Goal: Transaction & Acquisition: Download file/media

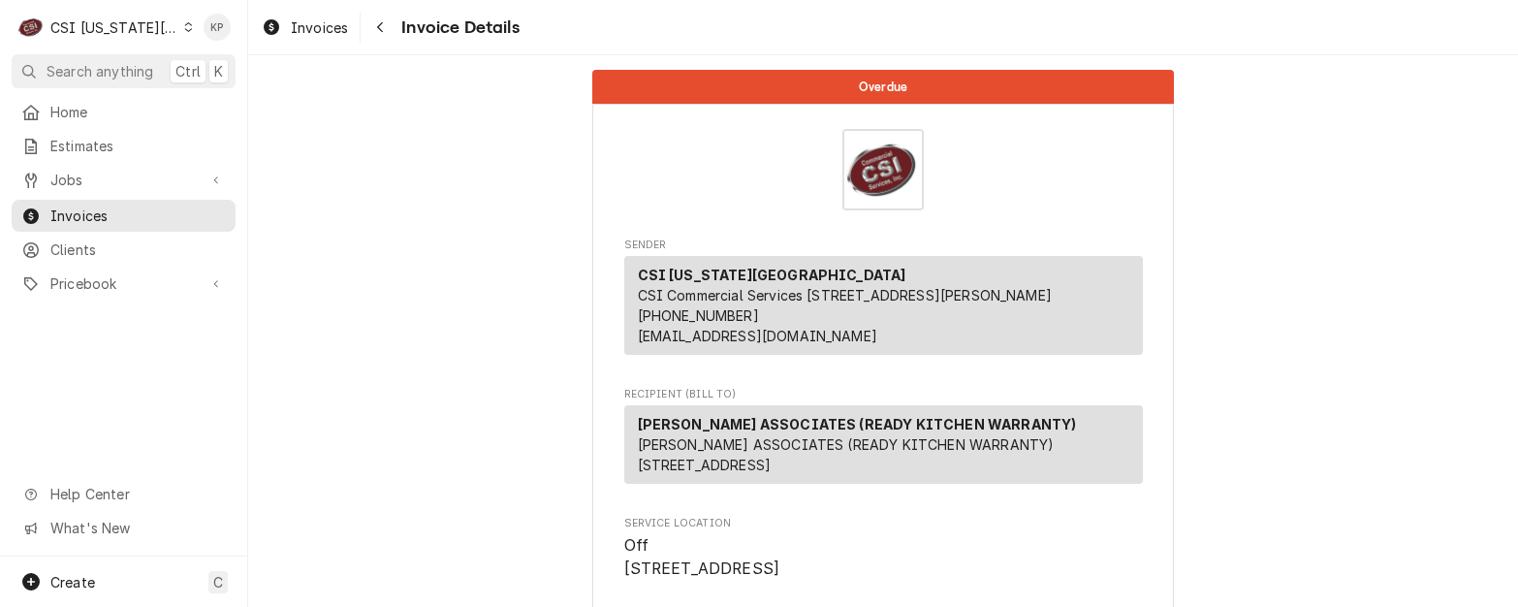
scroll to position [3719, 0]
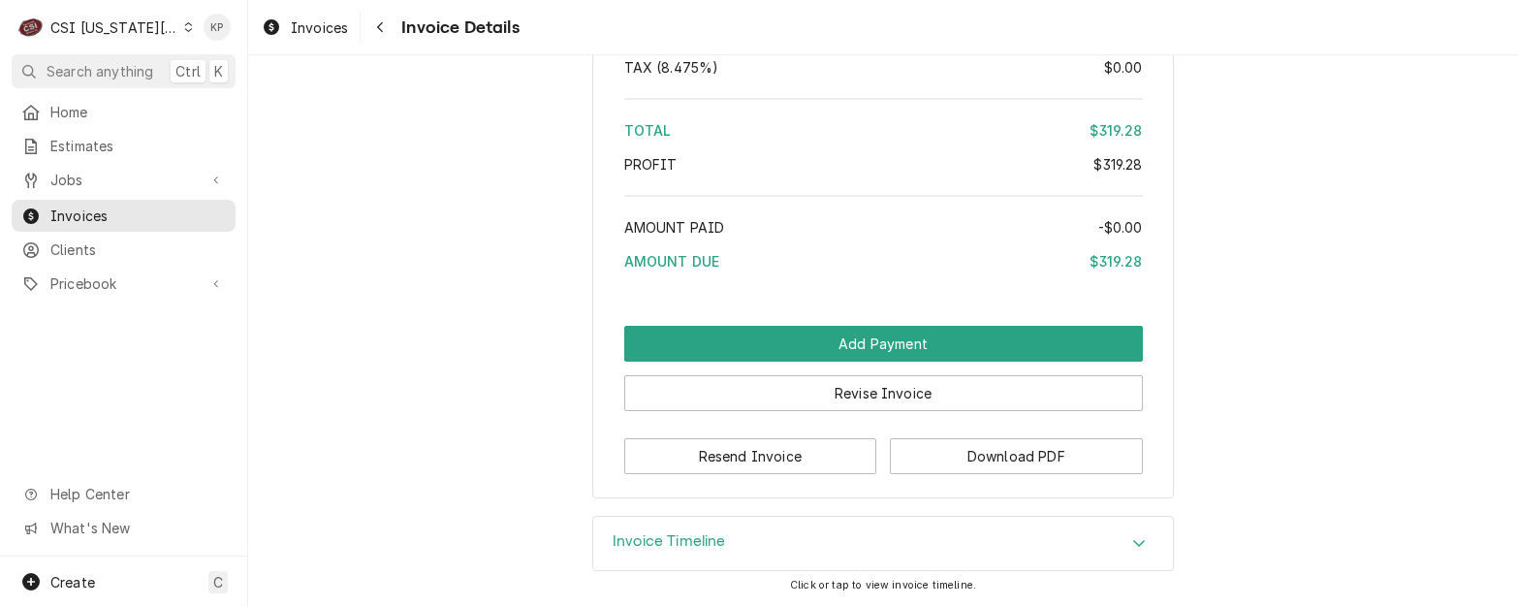
click at [178, 38] on div "C CSI Kansas City" at bounding box center [105, 27] width 187 height 39
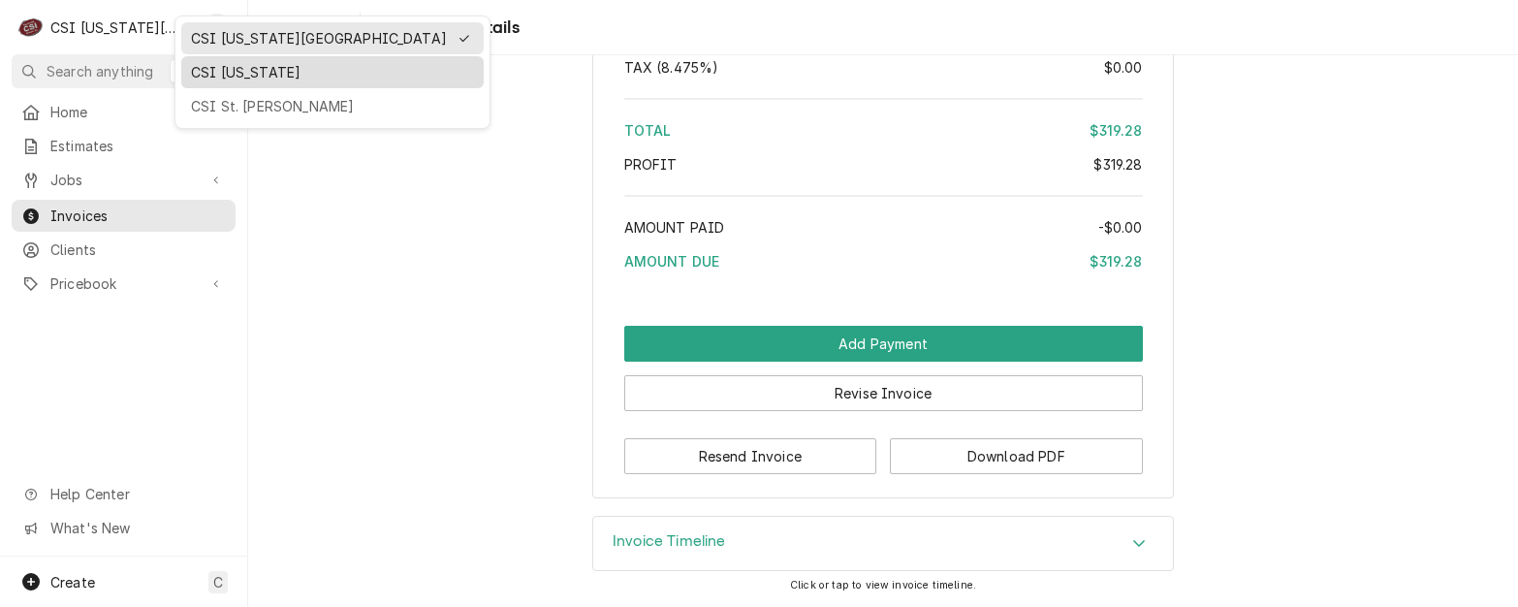
click at [213, 77] on div "CSI [US_STATE]" at bounding box center [332, 72] width 283 height 20
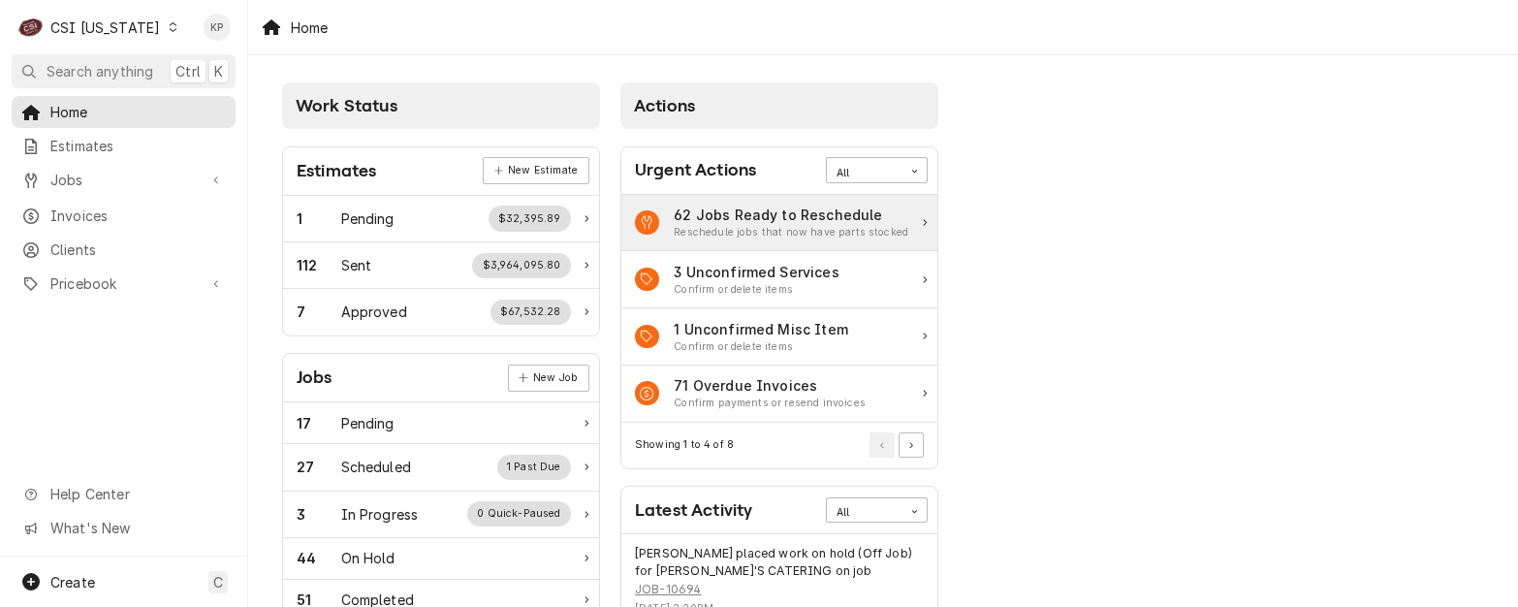
click at [96, 207] on span "Invoices" at bounding box center [137, 215] width 175 height 20
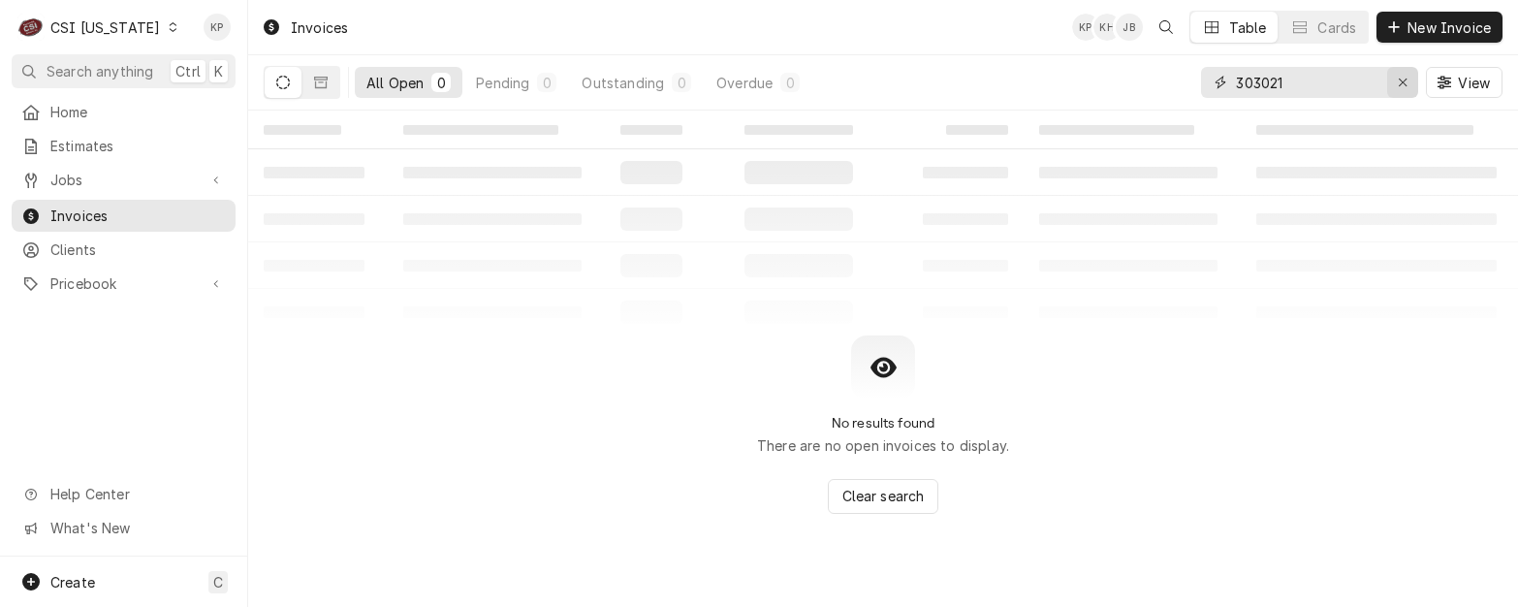
click at [1399, 86] on icon "Erase input" at bounding box center [1403, 83] width 11 height 14
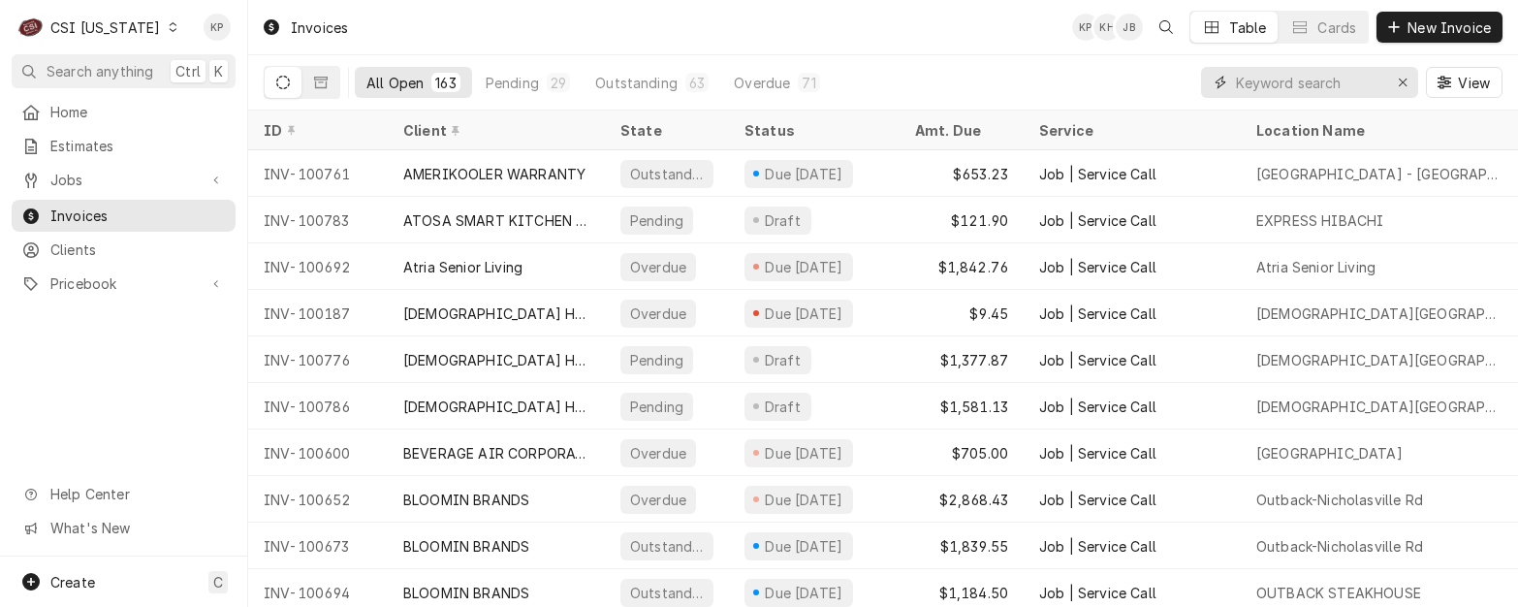
type input "4"
type input "100514"
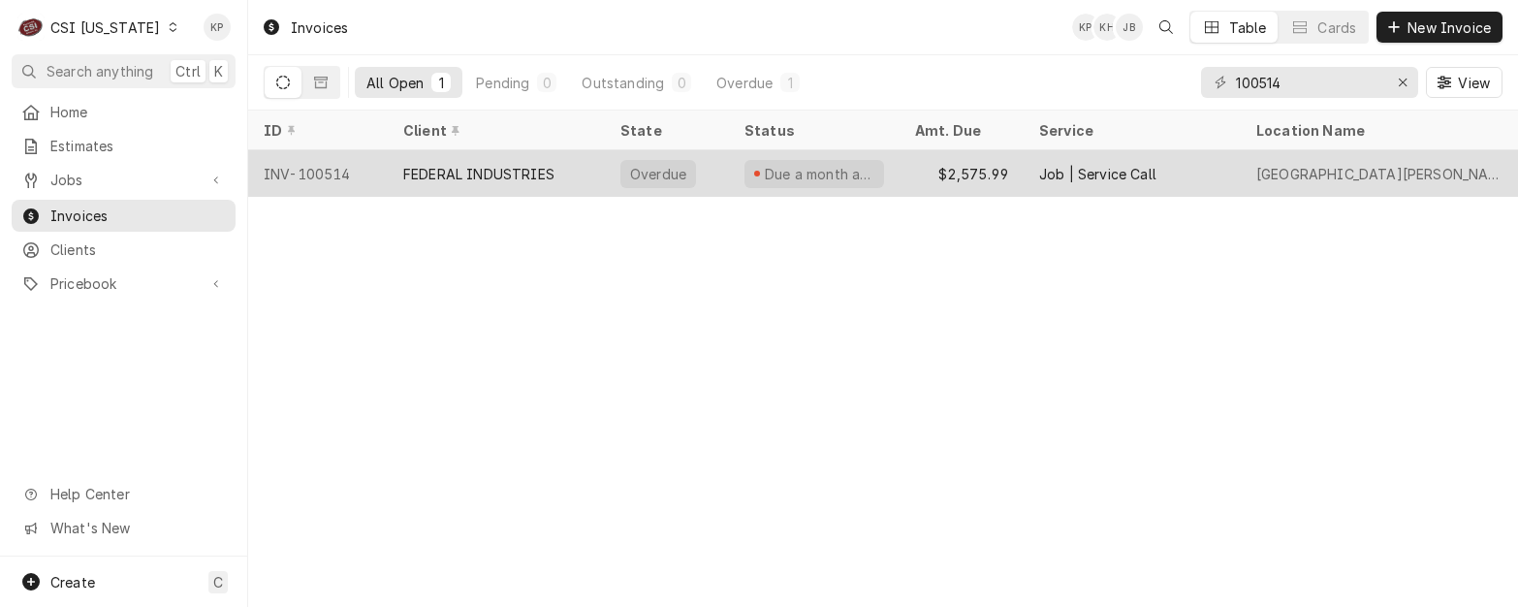
click at [329, 166] on div "INV-100514" at bounding box center [318, 173] width 140 height 47
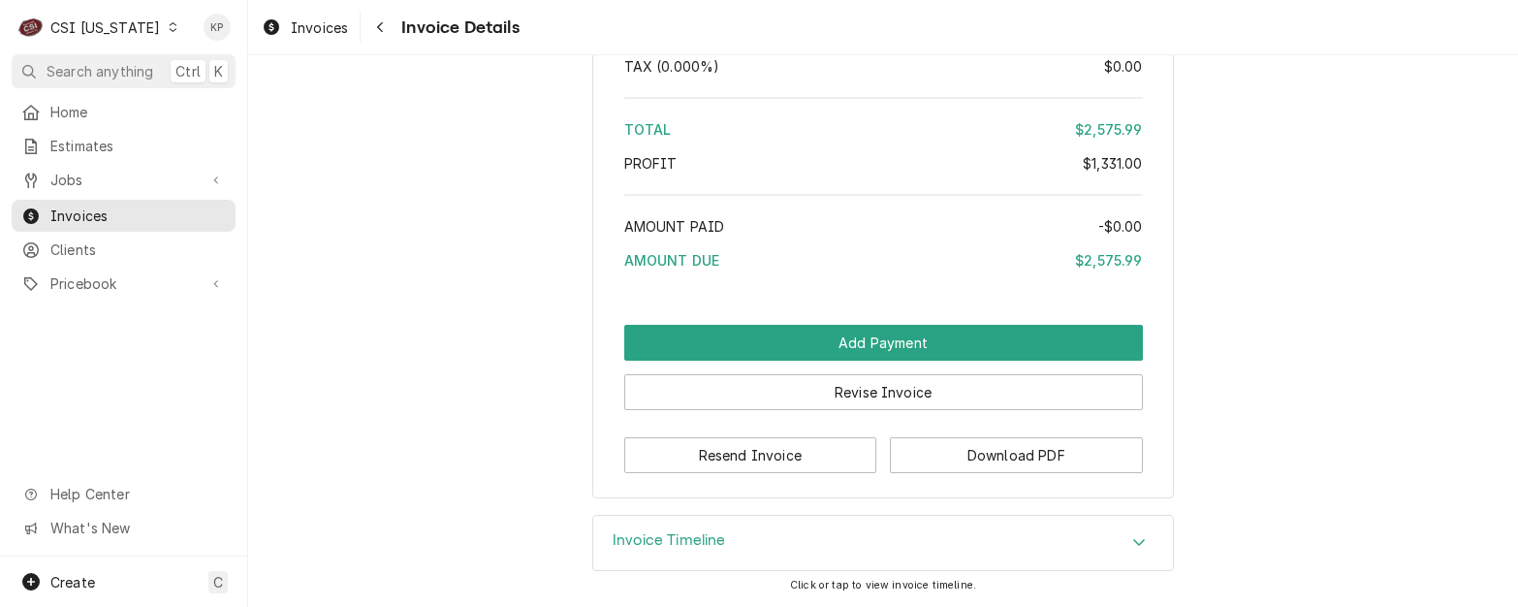
scroll to position [4789, 0]
click at [930, 463] on button "Download PDF" at bounding box center [1016, 455] width 253 height 36
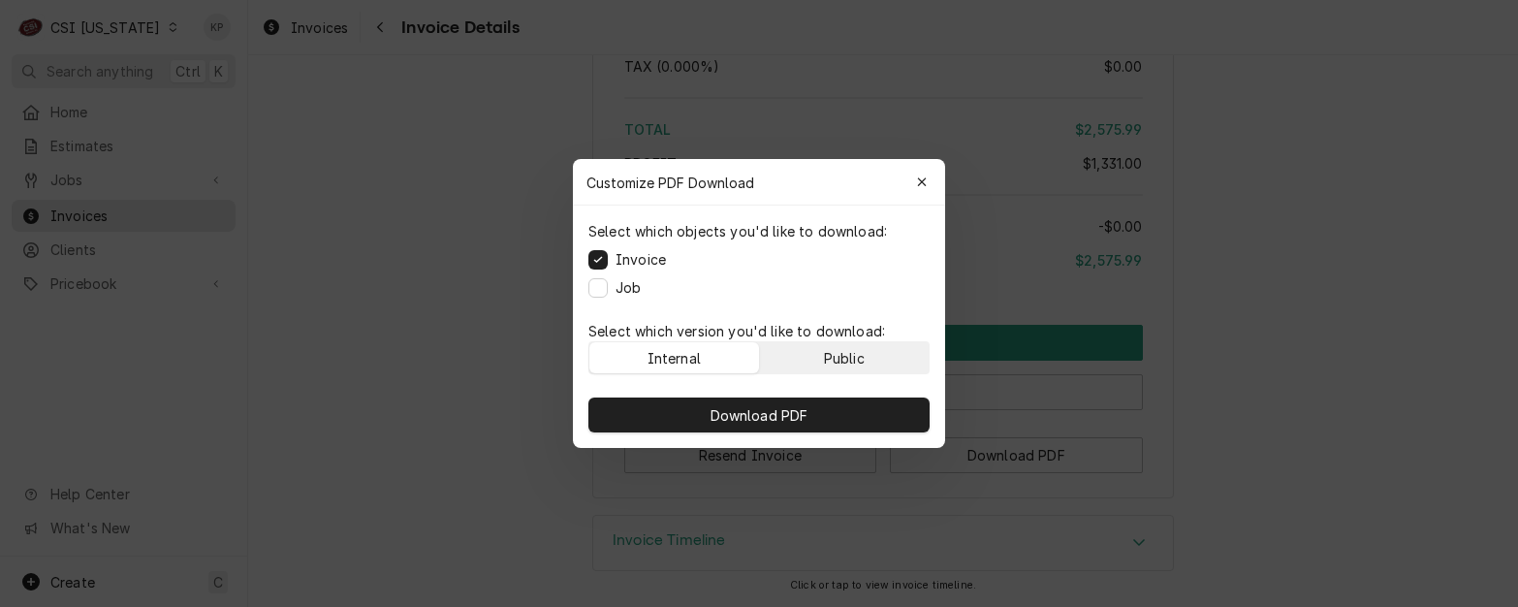
click at [877, 352] on button "Public" at bounding box center [845, 357] width 170 height 31
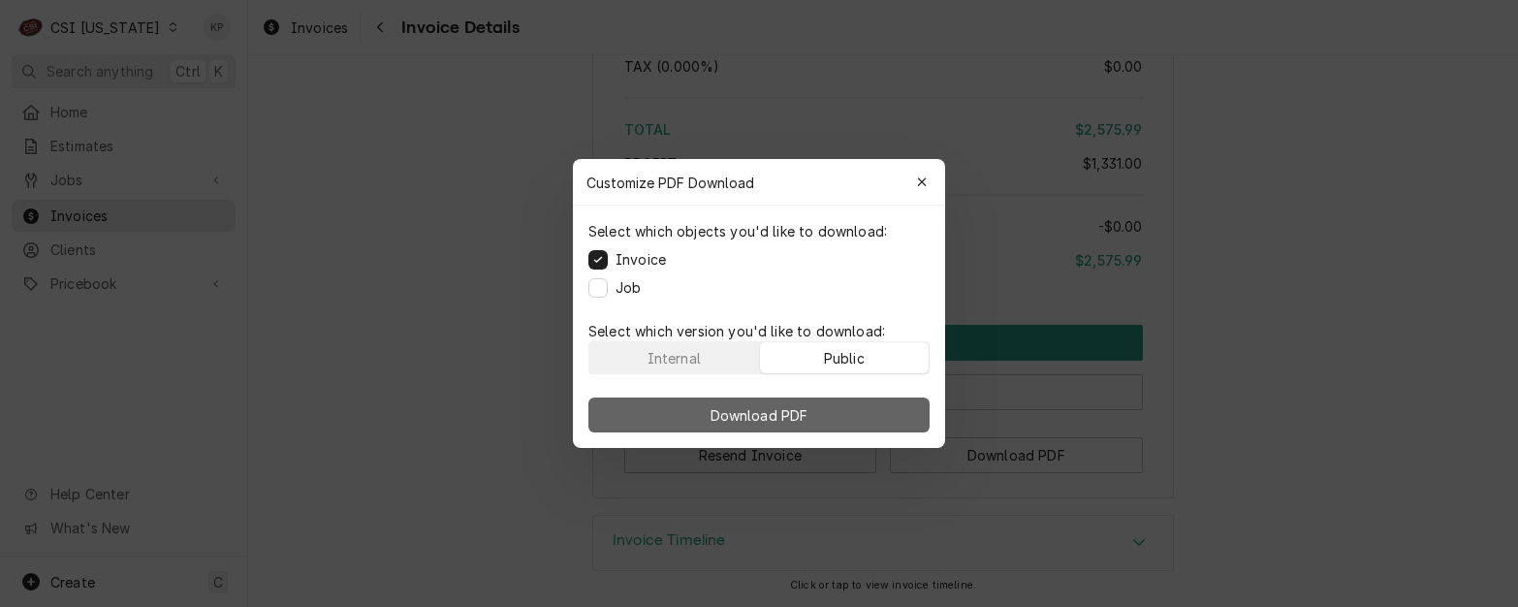
click at [884, 414] on button "Download PDF" at bounding box center [758, 414] width 341 height 35
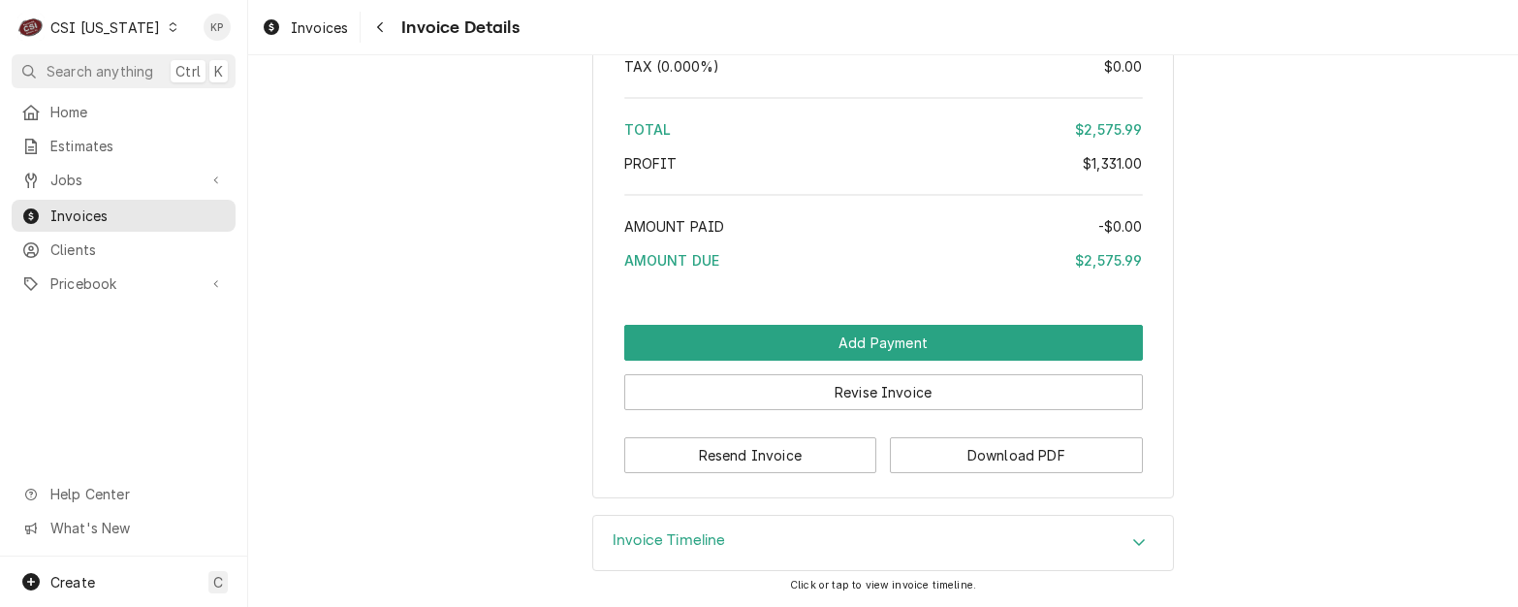
click at [166, 31] on div "Dynamic Content Wrapper" at bounding box center [173, 27] width 14 height 14
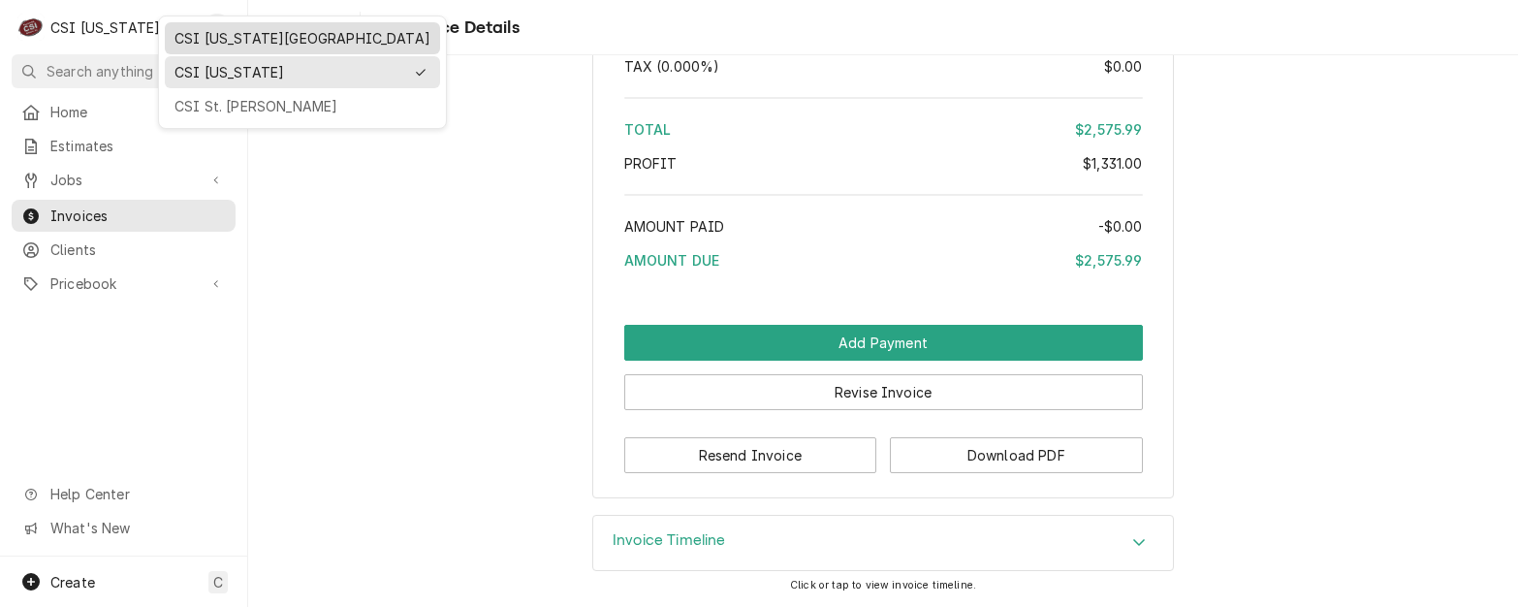
click at [205, 37] on div "CSI [US_STATE][GEOGRAPHIC_DATA]" at bounding box center [302, 38] width 256 height 20
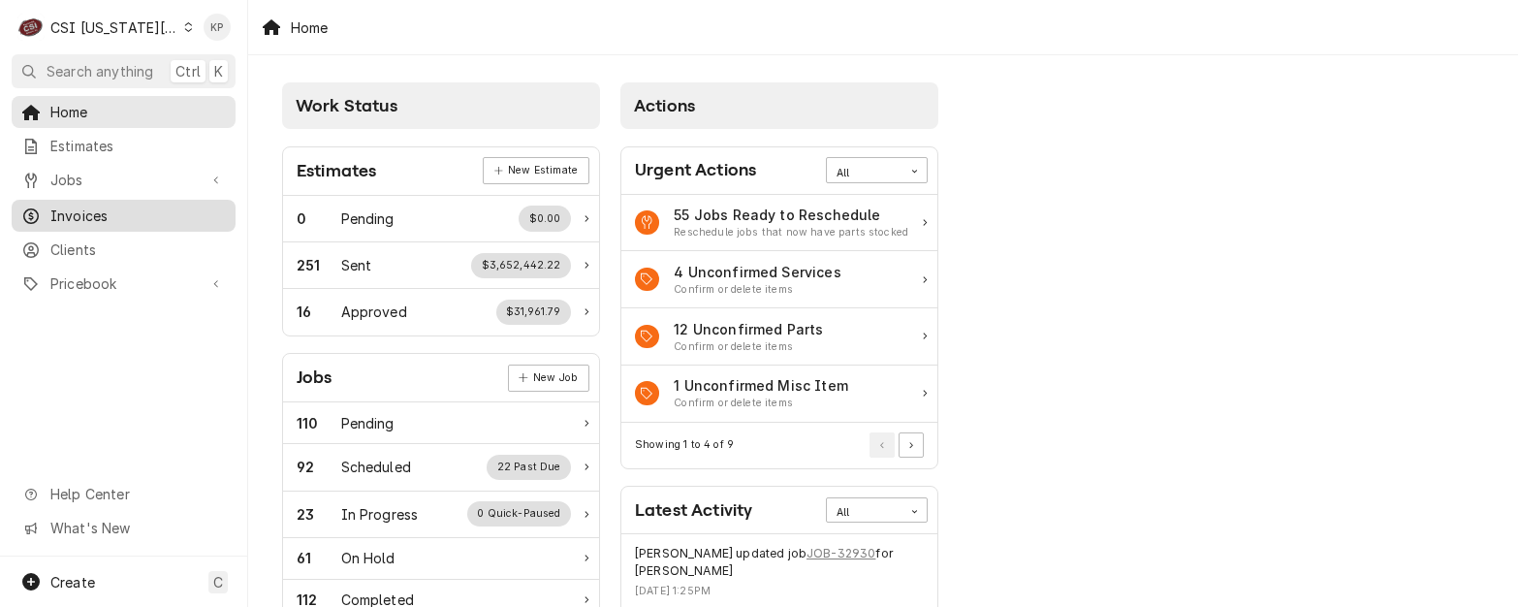
click at [77, 214] on span "Invoices" at bounding box center [137, 215] width 175 height 20
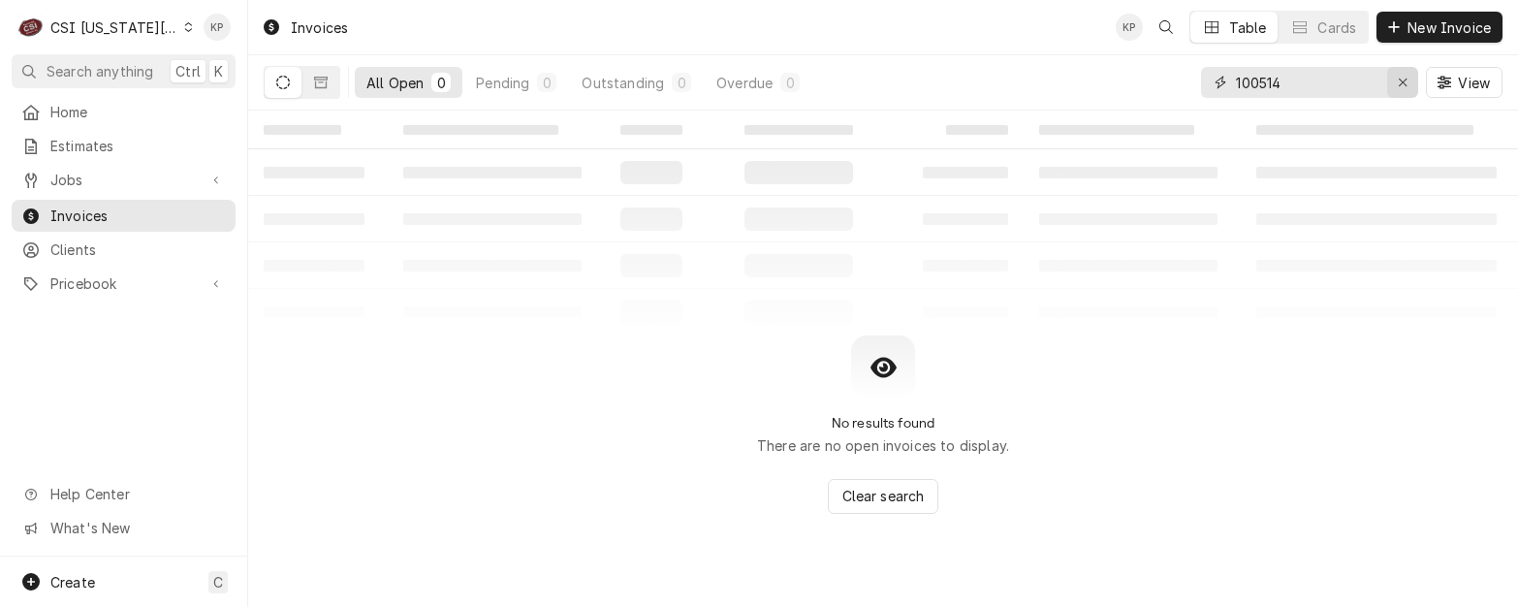
click at [1401, 78] on icon "Erase input" at bounding box center [1403, 83] width 11 height 14
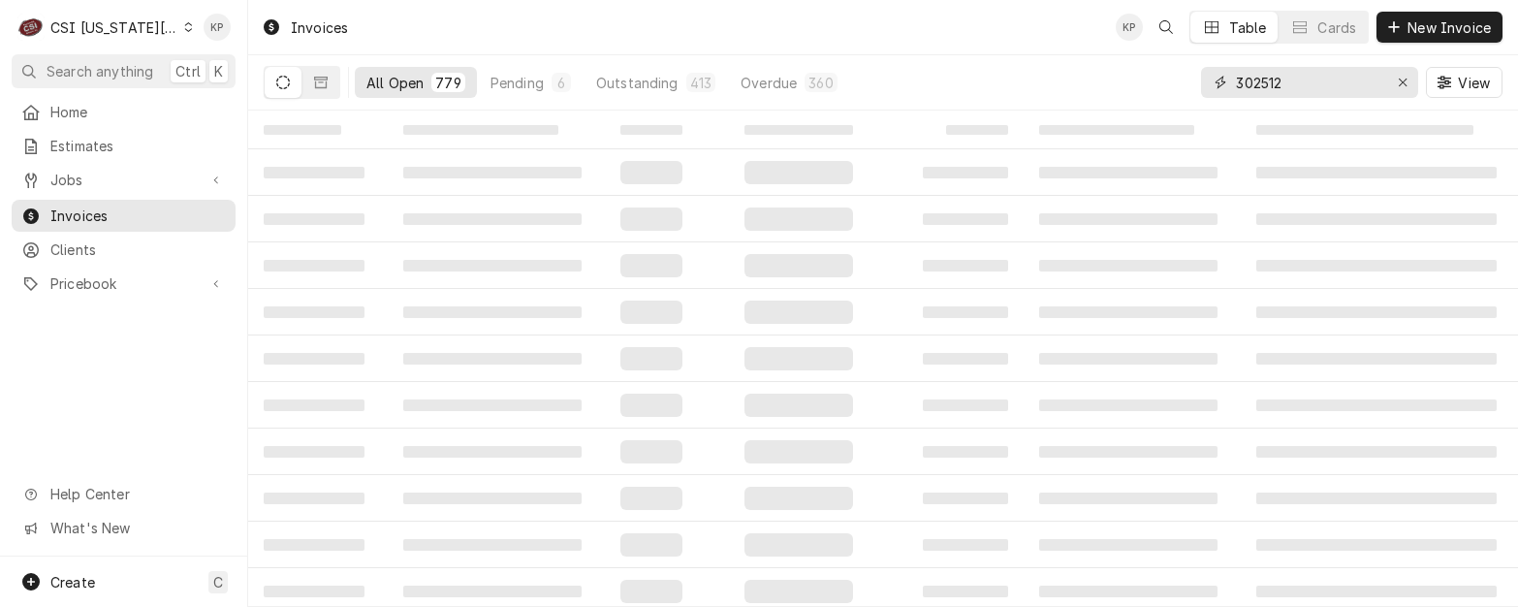
type input "302512"
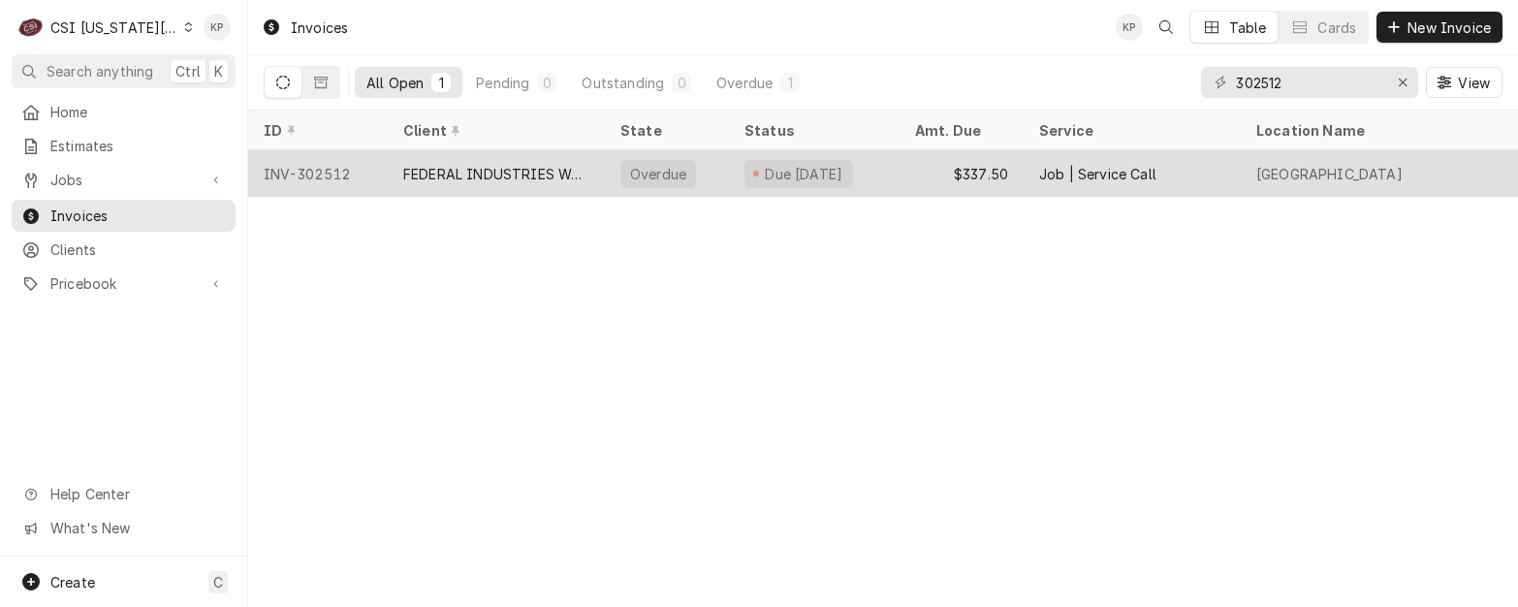
click at [523, 164] on div "FEDERAL INDUSTRIES WARRANTY" at bounding box center [496, 174] width 186 height 20
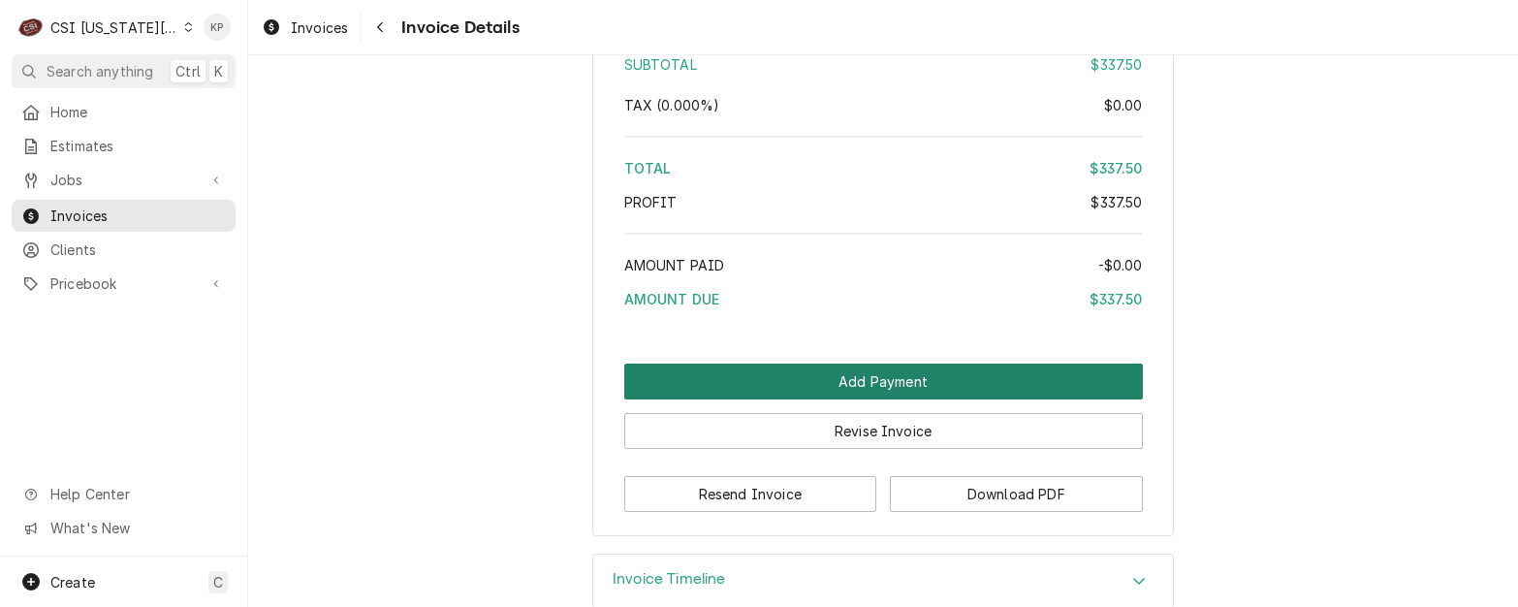
scroll to position [3455, 0]
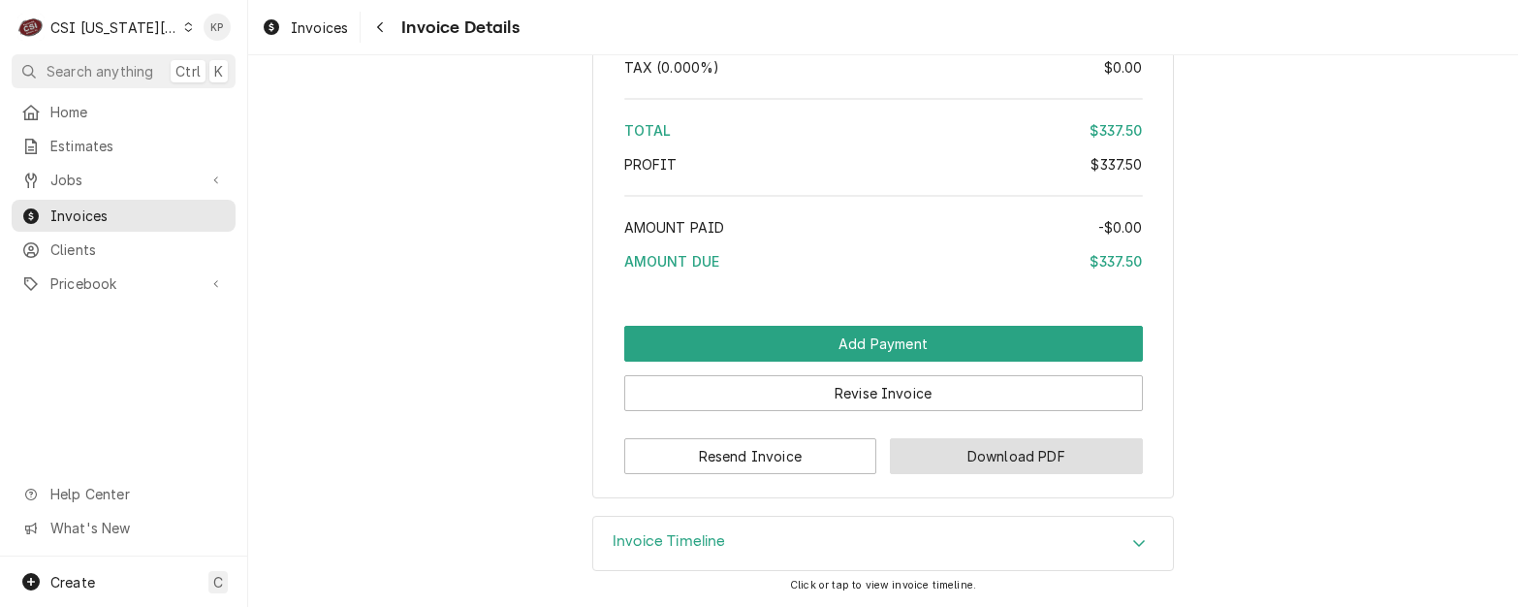
click at [936, 451] on button "Download PDF" at bounding box center [1016, 456] width 253 height 36
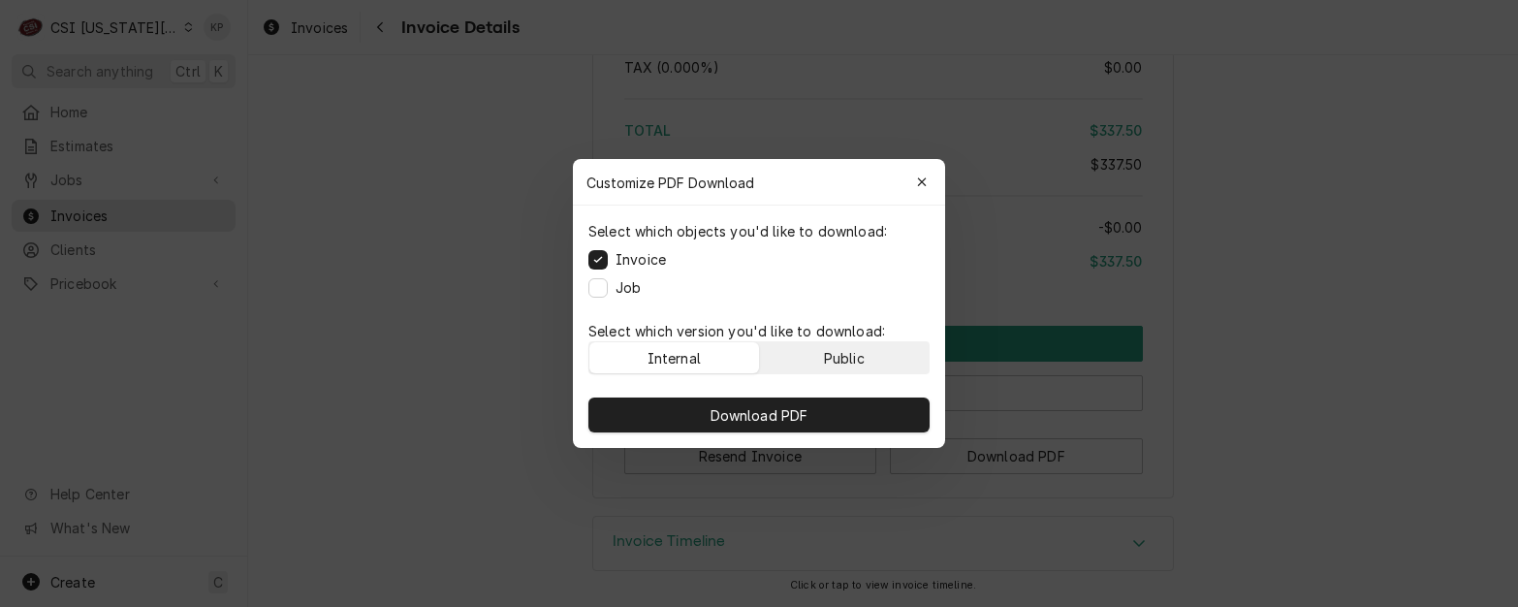
click at [918, 346] on button "Public" at bounding box center [845, 357] width 170 height 31
click at [862, 432] on div "Download PDF" at bounding box center [759, 415] width 372 height 66
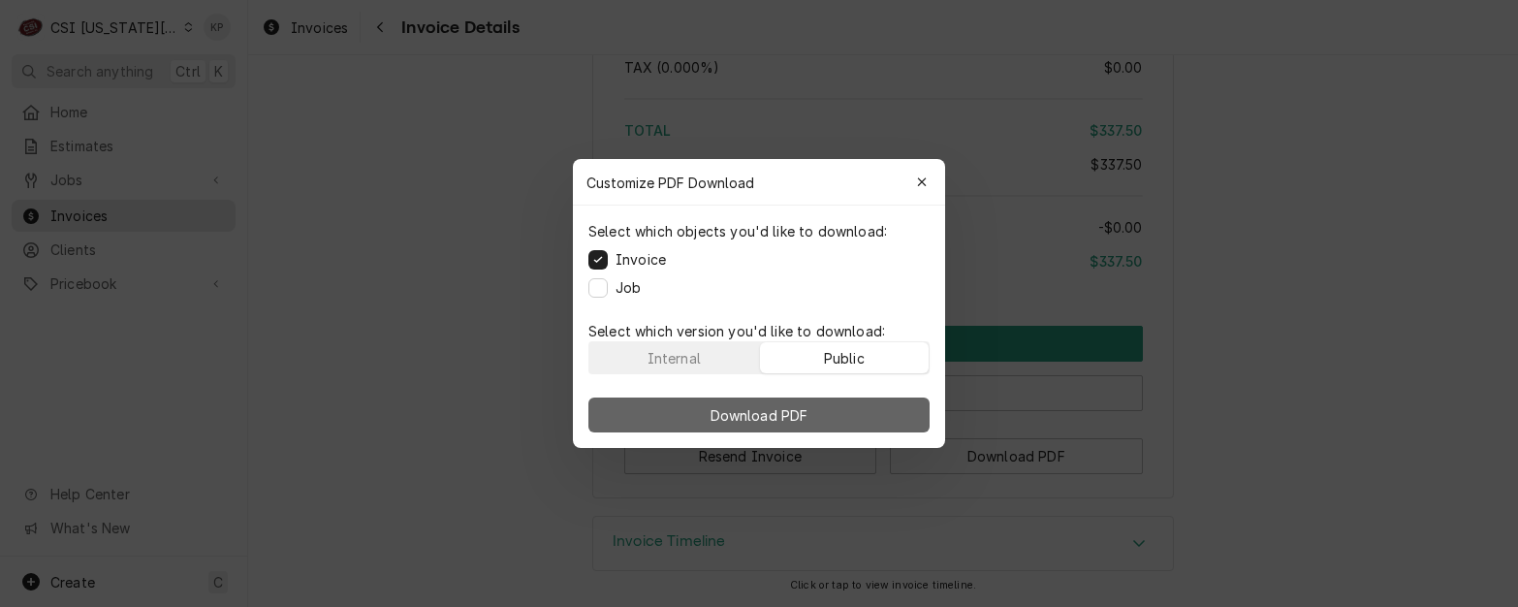
click at [870, 403] on button "Download PDF" at bounding box center [758, 414] width 341 height 35
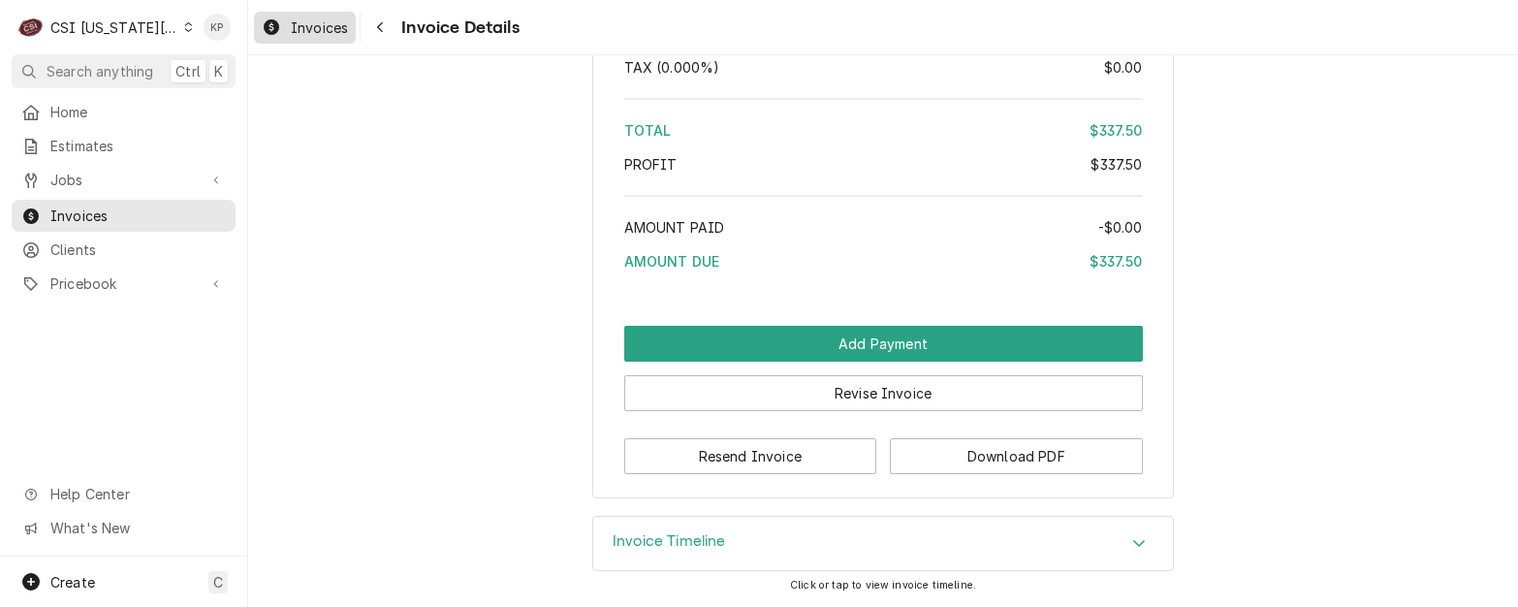
click at [290, 15] on link "Invoices" at bounding box center [305, 28] width 102 height 32
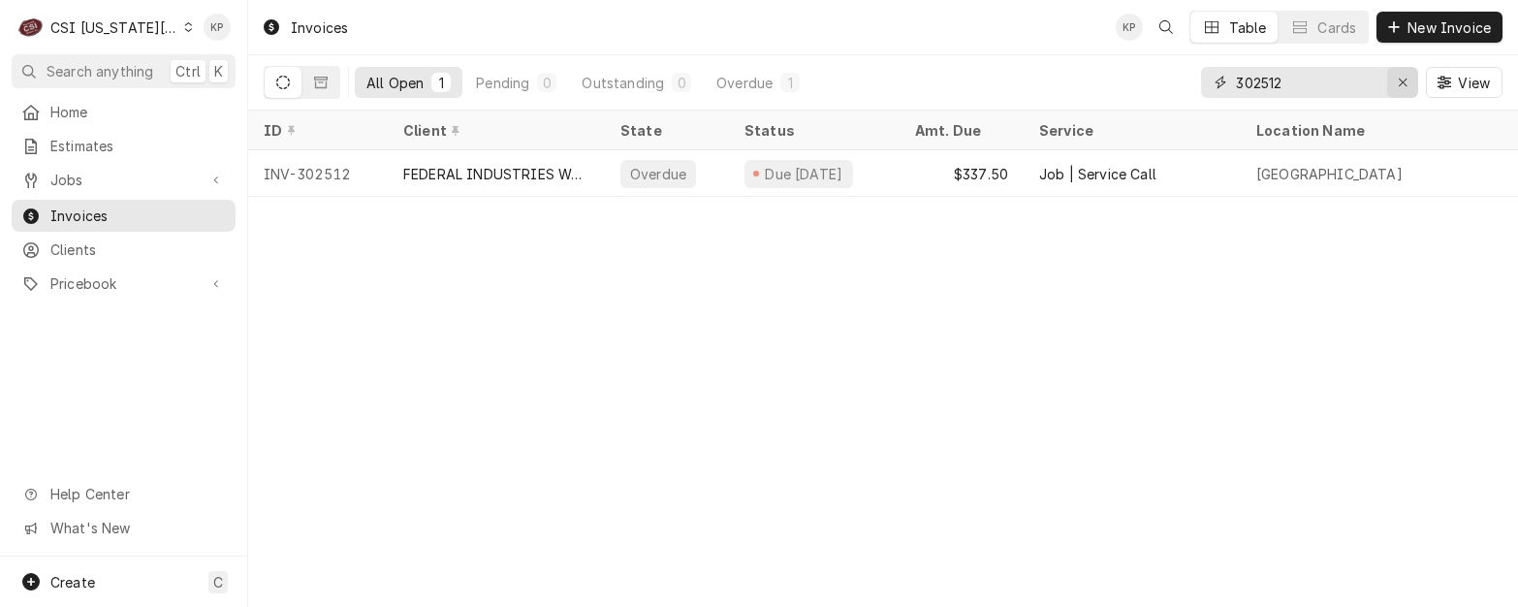
click at [1404, 82] on icon "Erase input" at bounding box center [1403, 83] width 11 height 14
type input "3"
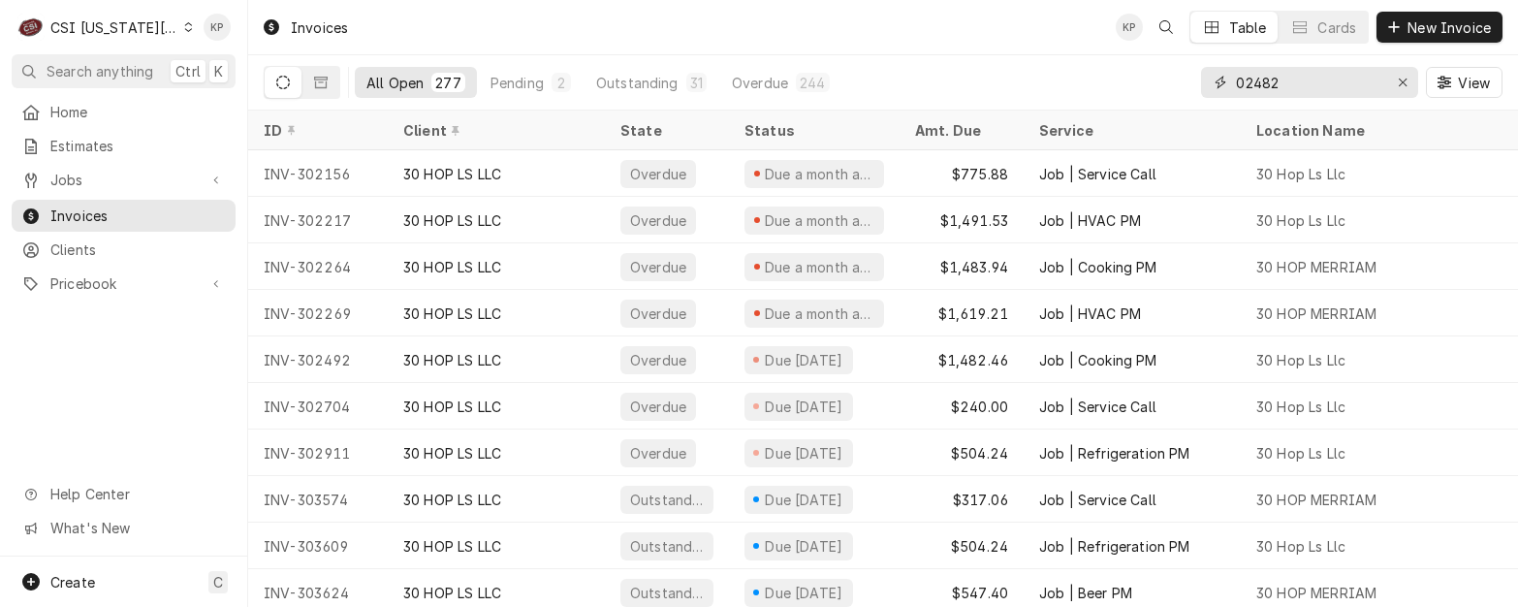
type input "02482"
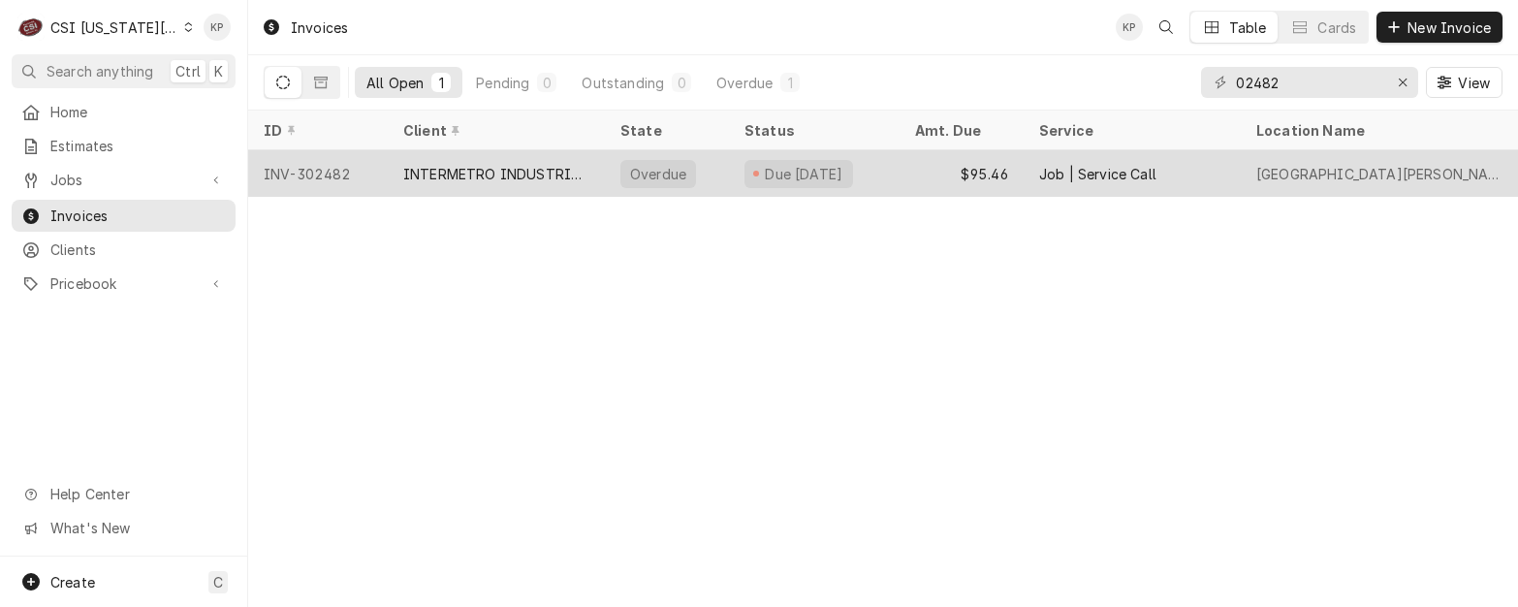
click at [327, 170] on div "INV-302482" at bounding box center [318, 173] width 140 height 47
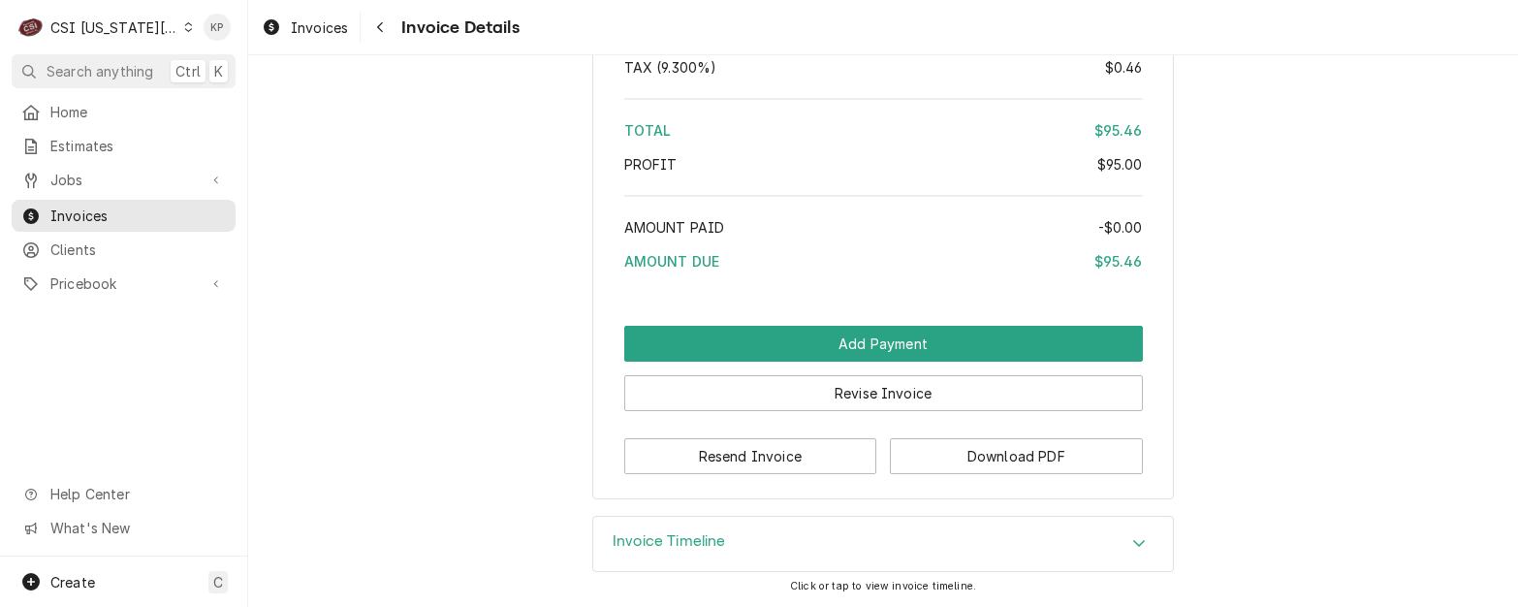
scroll to position [3570, 0]
click at [980, 453] on button "Download PDF" at bounding box center [1016, 456] width 253 height 36
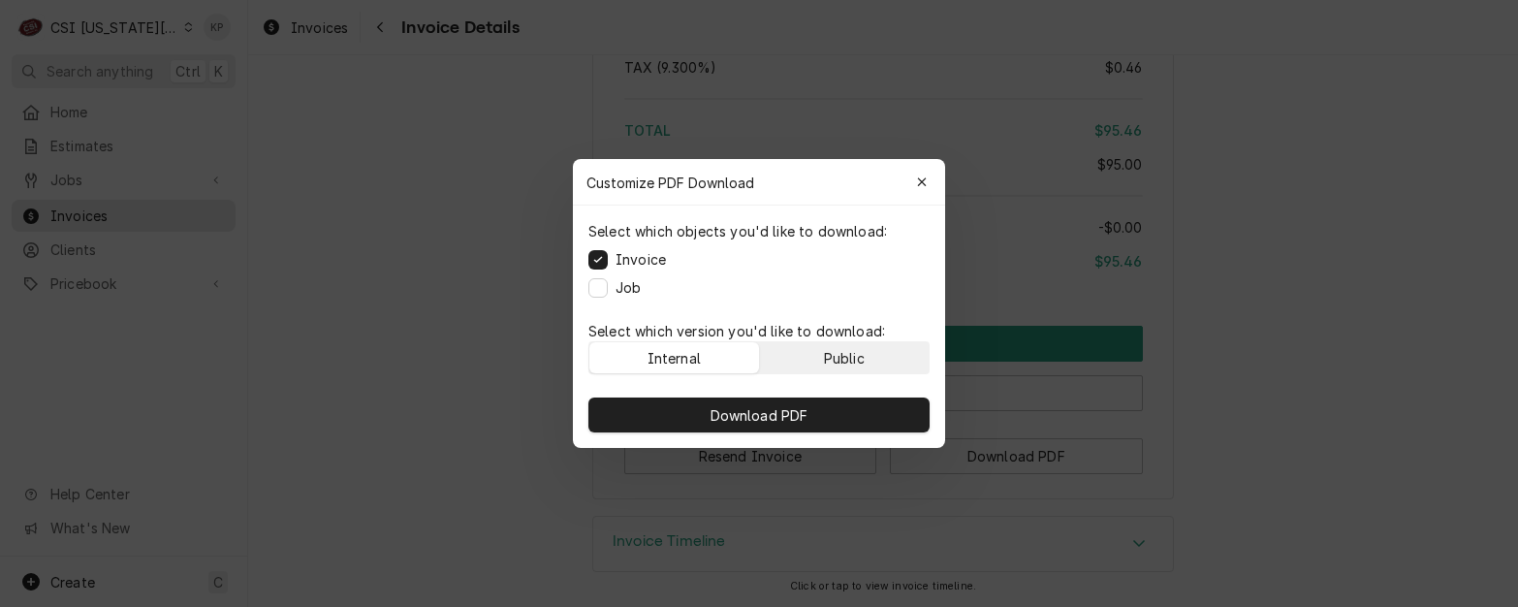
click at [894, 357] on button "Public" at bounding box center [845, 357] width 170 height 31
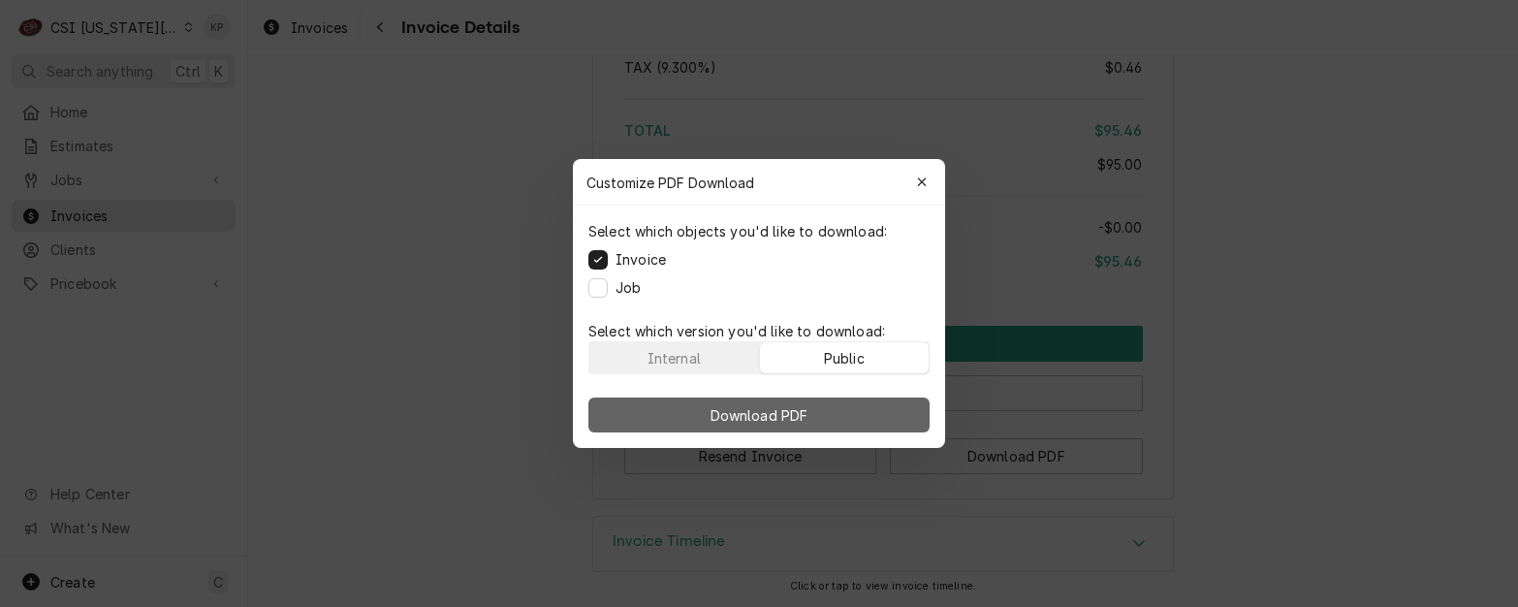
click at [897, 408] on button "Download PDF" at bounding box center [758, 414] width 341 height 35
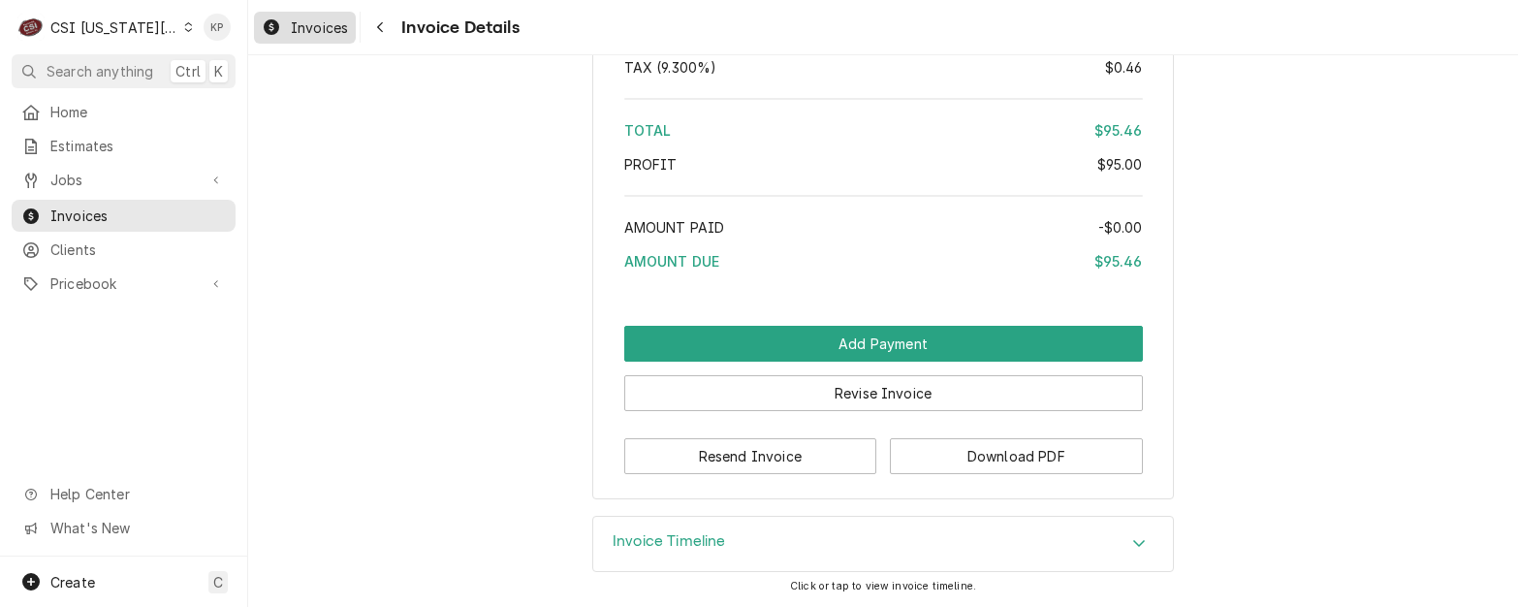
click at [332, 29] on span "Invoices" at bounding box center [319, 27] width 57 height 20
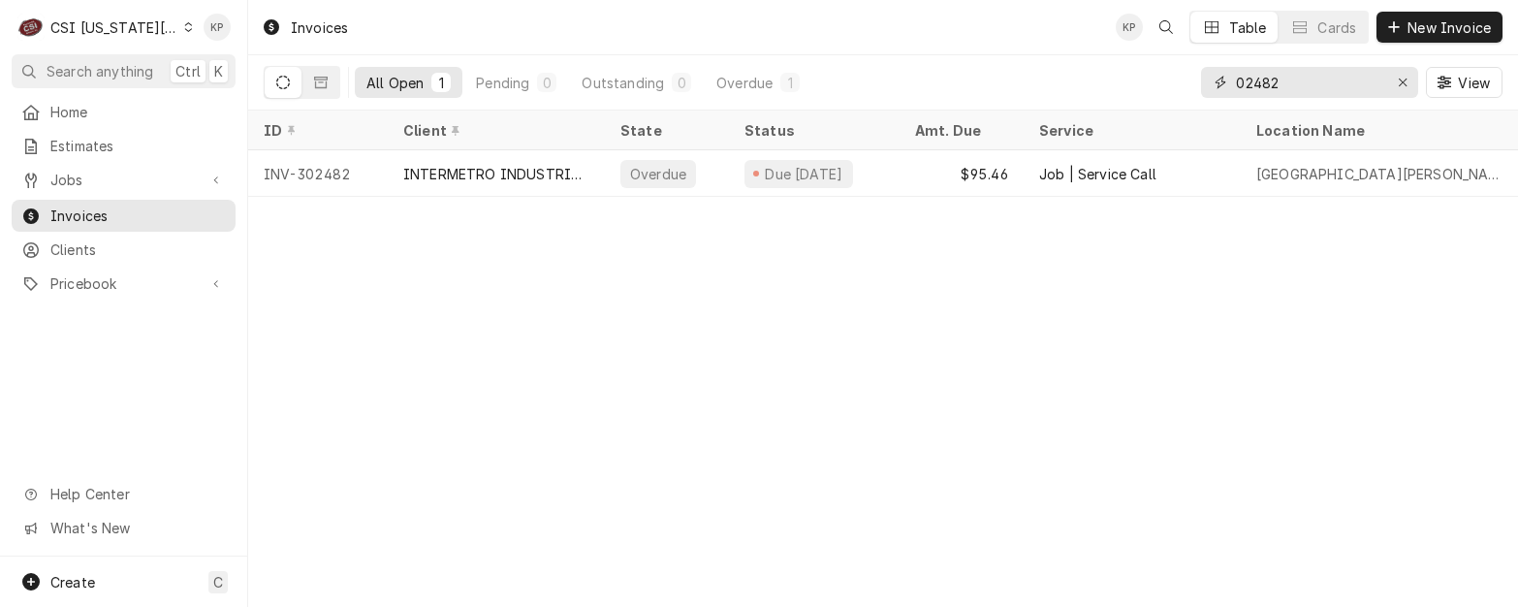
click at [1405, 84] on icon "Erase input" at bounding box center [1403, 83] width 11 height 14
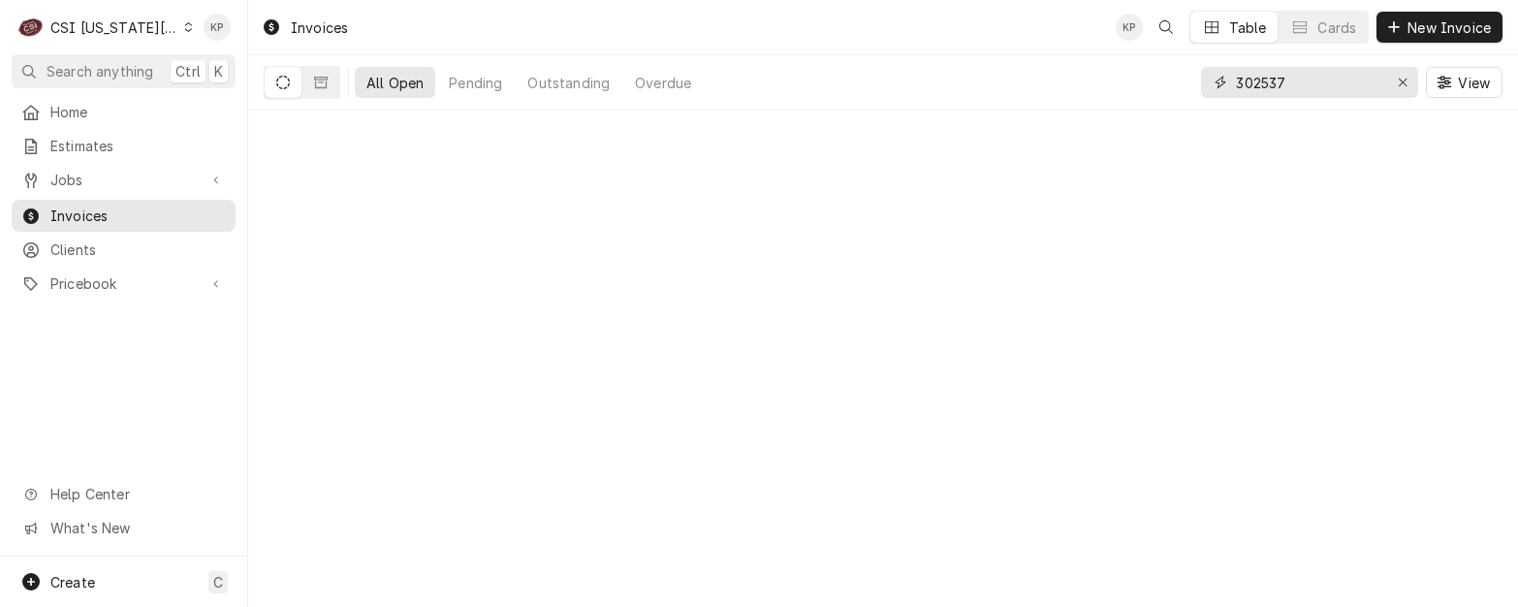
type input "302537"
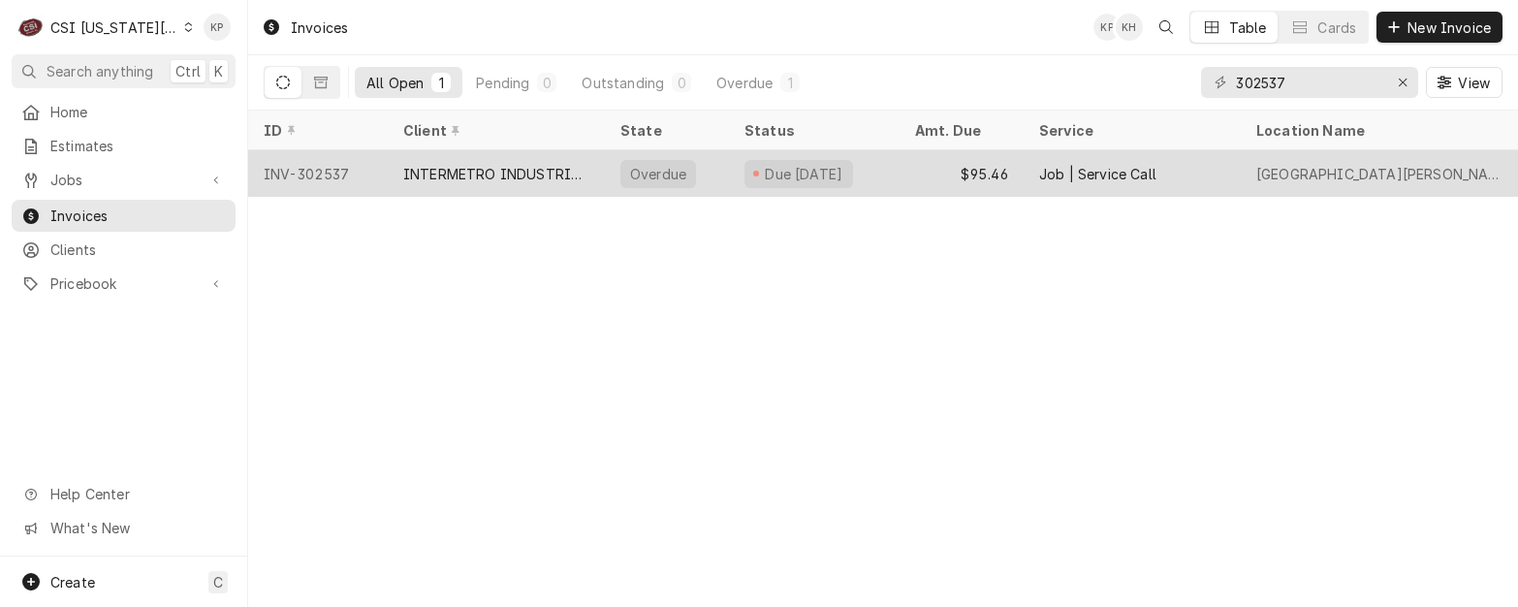
click at [292, 167] on div "INV-302537" at bounding box center [318, 173] width 140 height 47
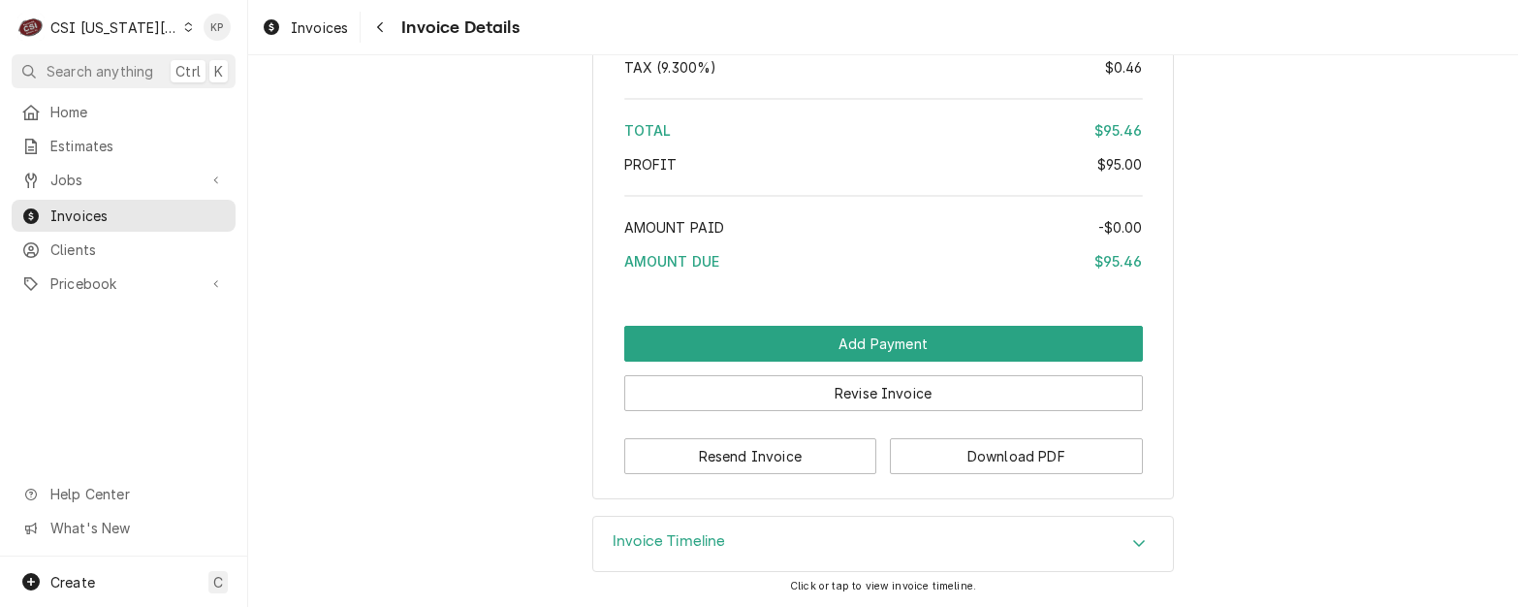
scroll to position [3550, 0]
click at [933, 458] on button "Download PDF" at bounding box center [1016, 456] width 253 height 36
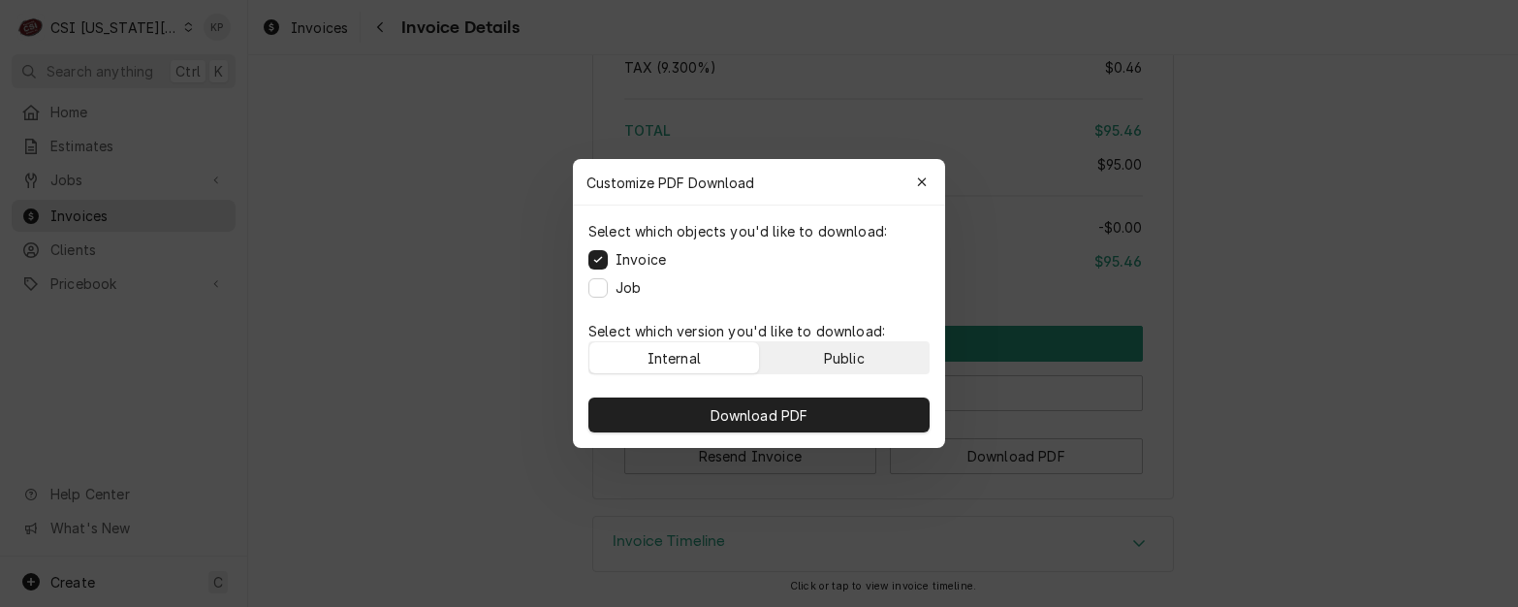
click at [848, 360] on div "Public" at bounding box center [844, 358] width 41 height 20
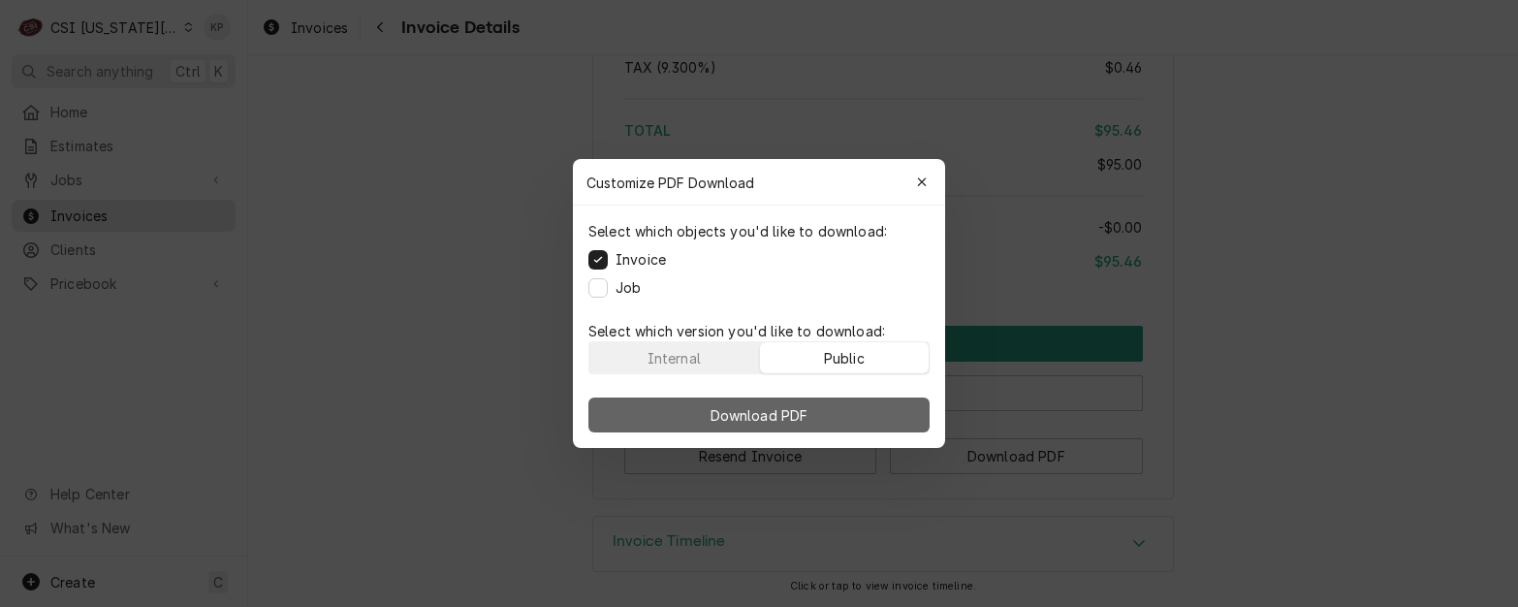
click at [849, 415] on button "Download PDF" at bounding box center [758, 414] width 341 height 35
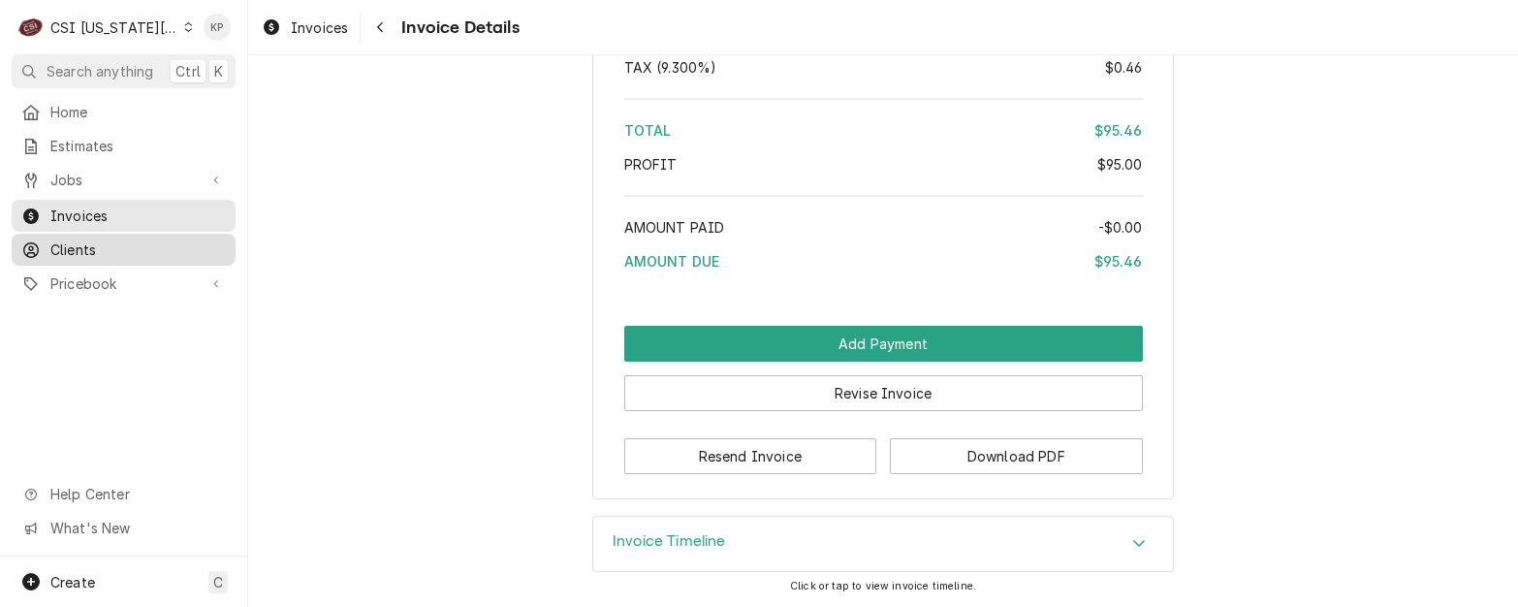
click at [86, 239] on span "Clients" at bounding box center [137, 249] width 175 height 20
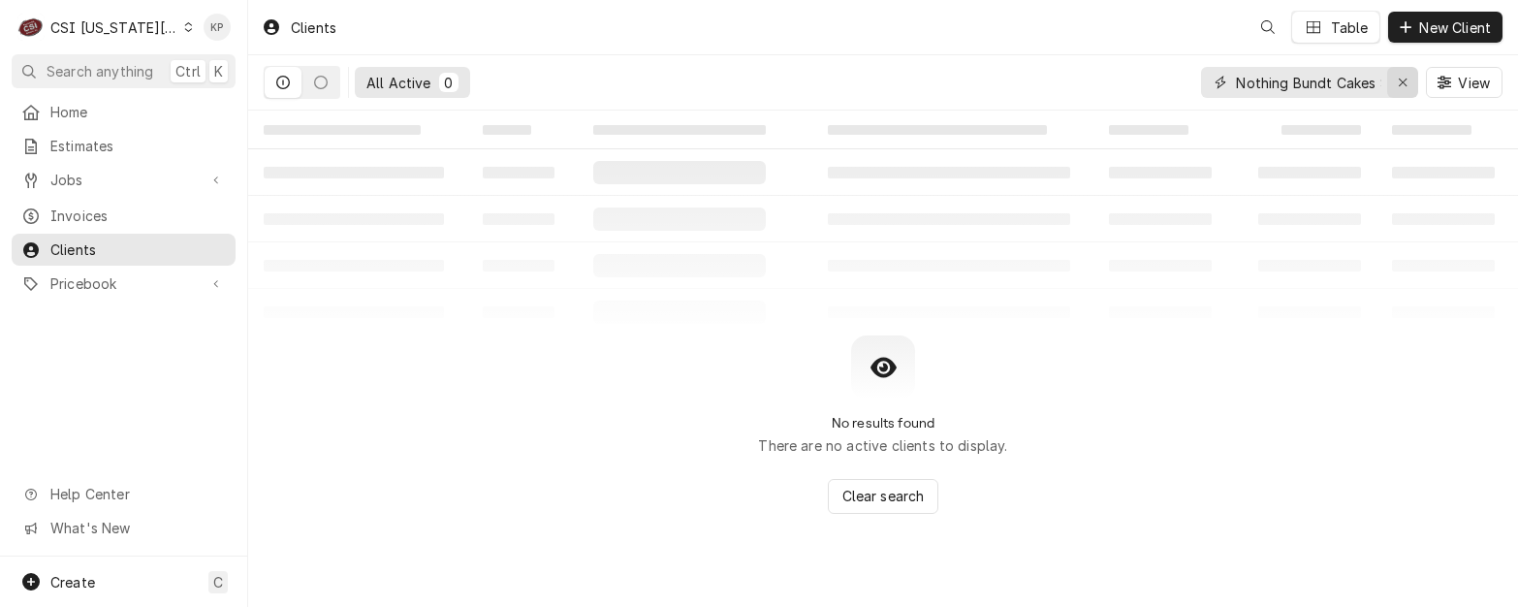
click at [1405, 84] on icon "Erase input" at bounding box center [1403, 83] width 11 height 14
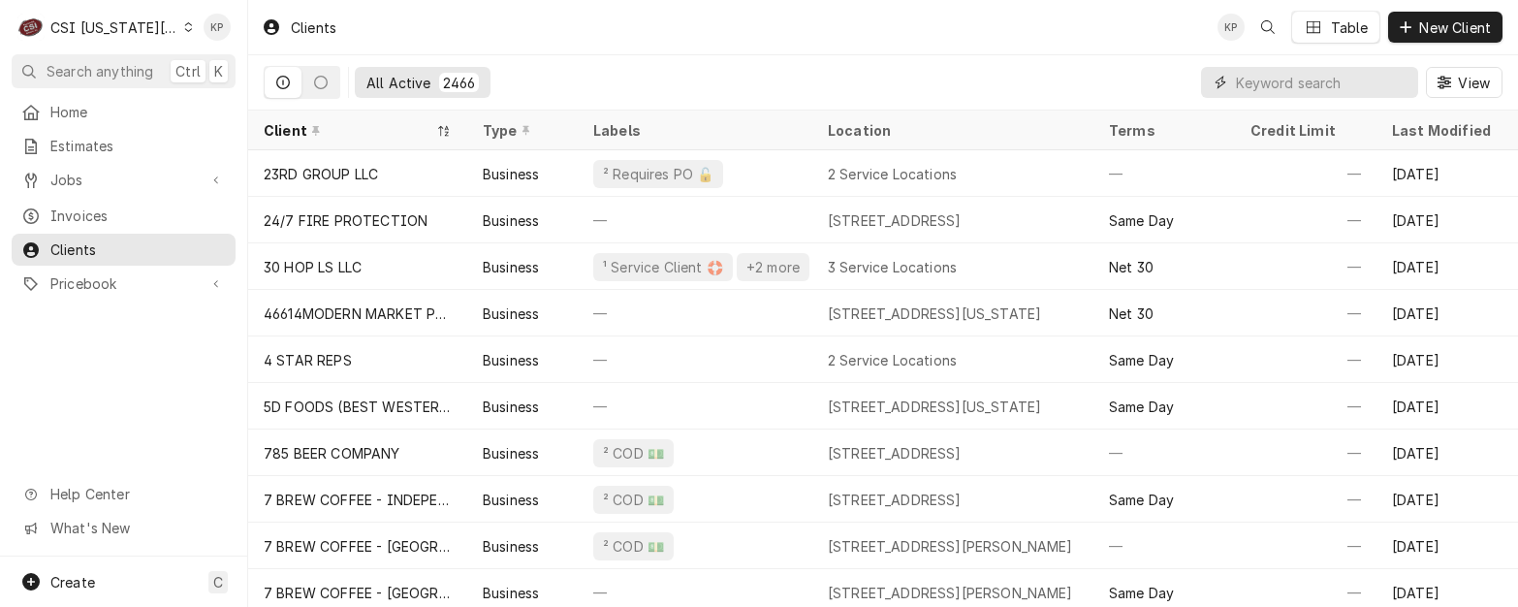
paste input "INTERMETRO INDUSTRIES CORPORATION"
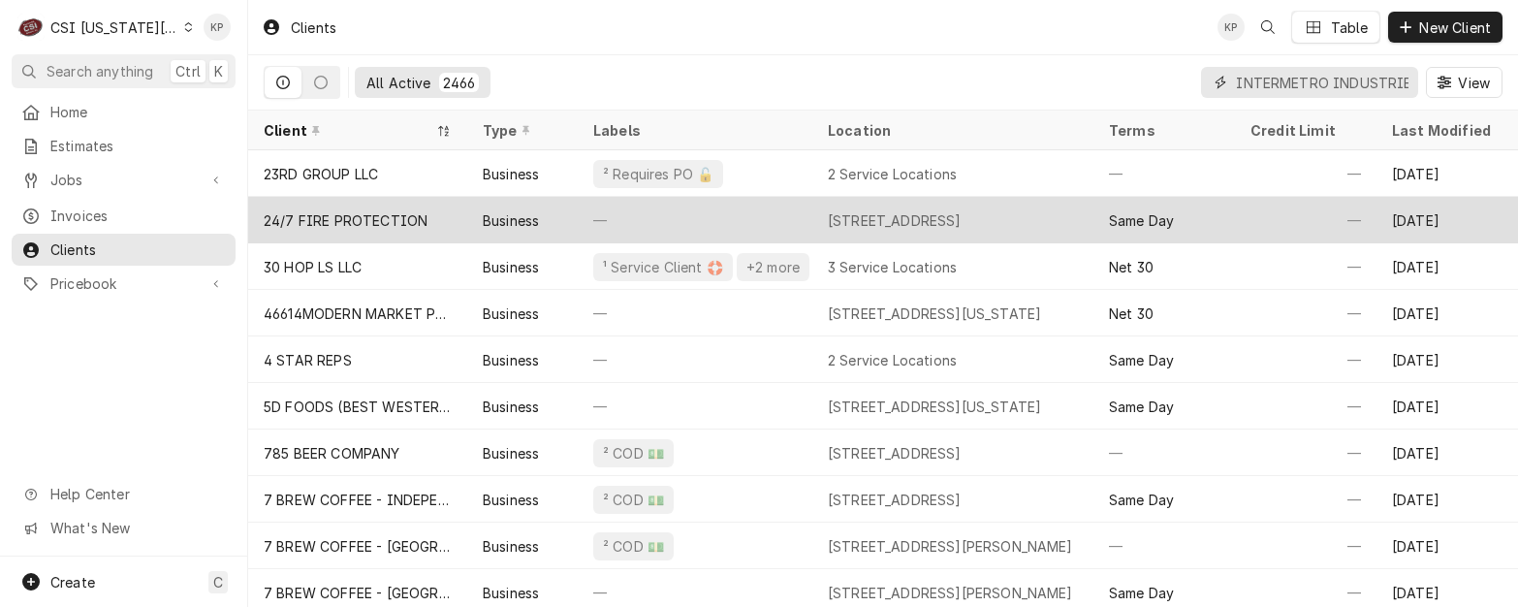
scroll to position [0, 144]
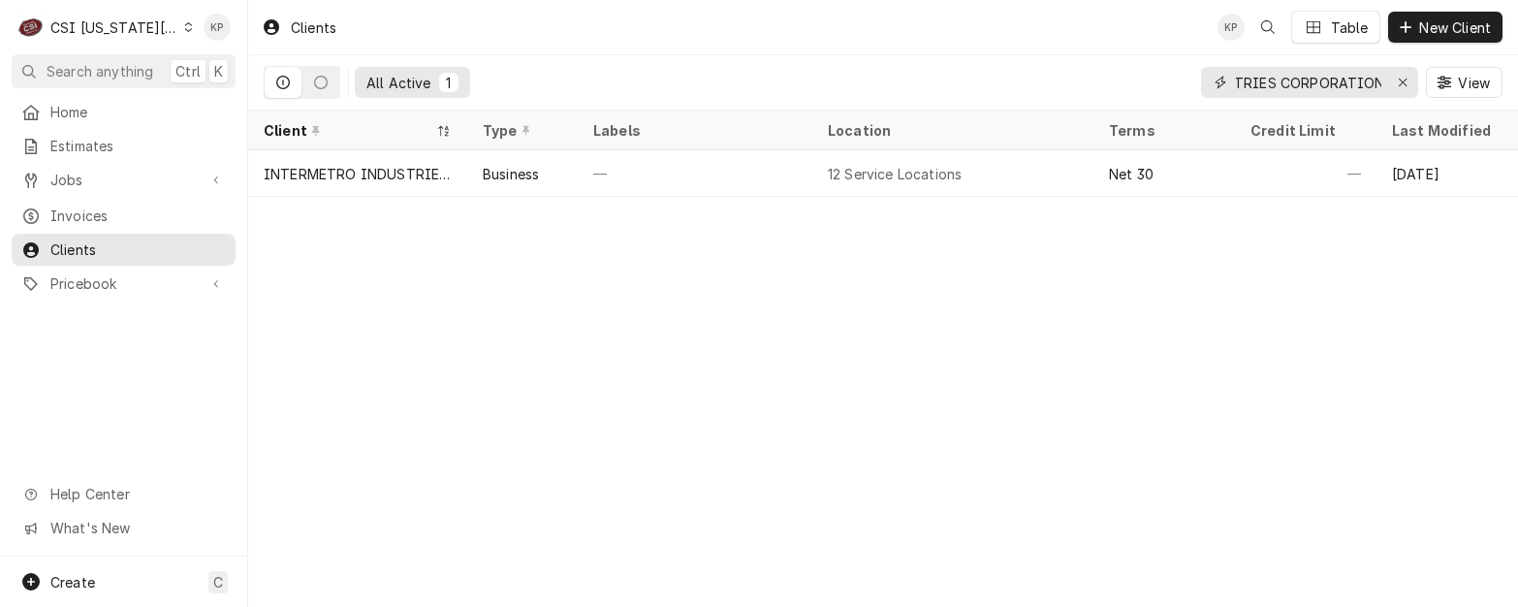
type input "INTERMETRO INDUSTRIES CORPORATION"
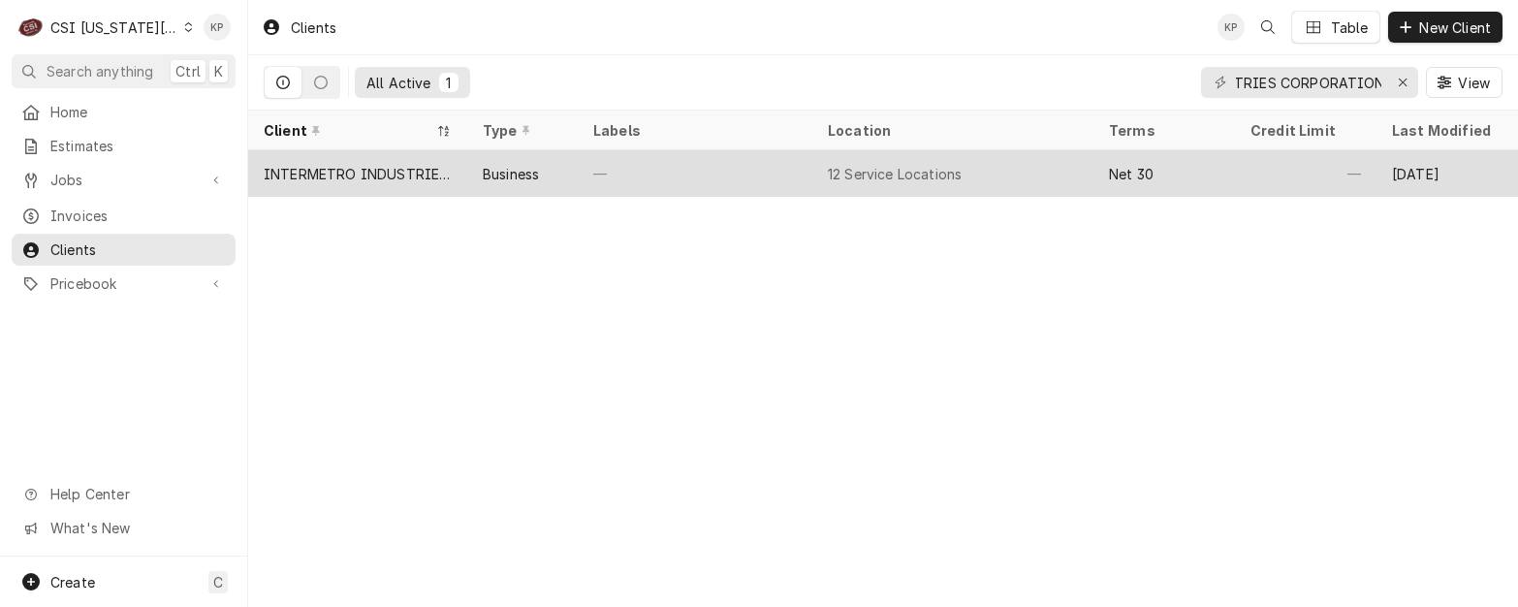
scroll to position [0, 0]
click at [418, 167] on div "INTERMETRO INDUSTRIES CORP" at bounding box center [358, 174] width 188 height 20
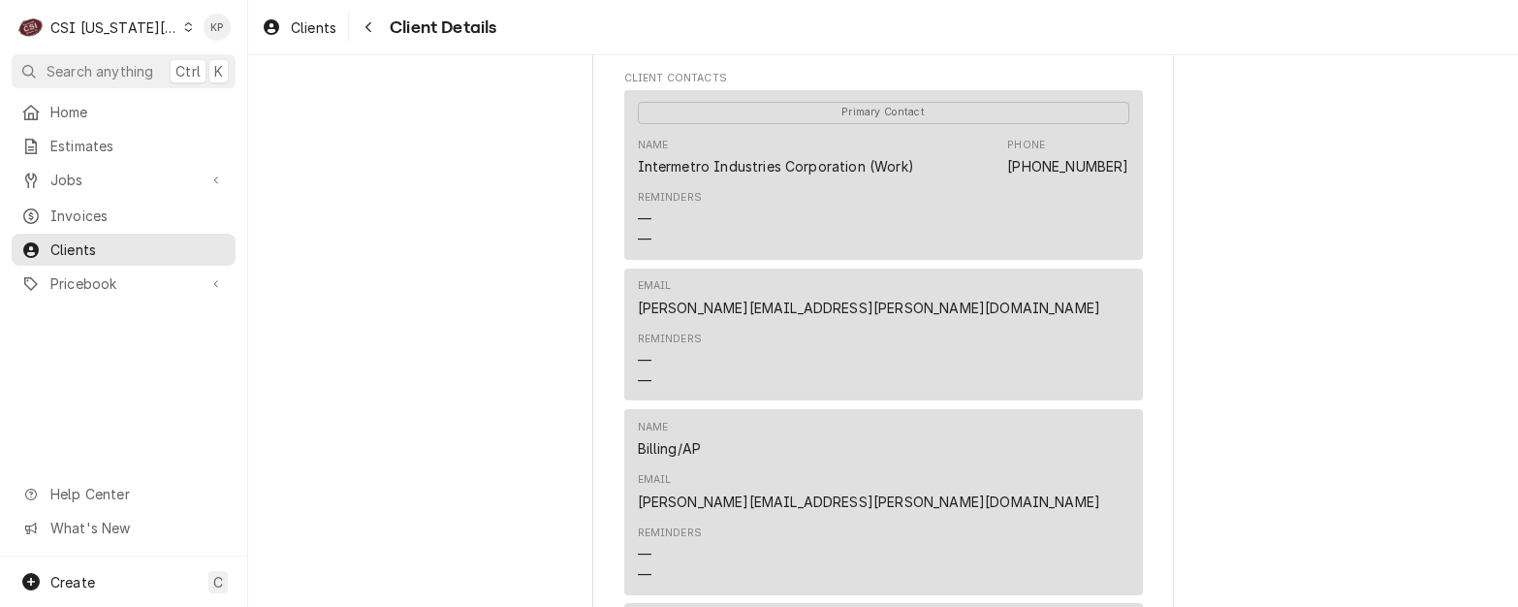
scroll to position [872, 0]
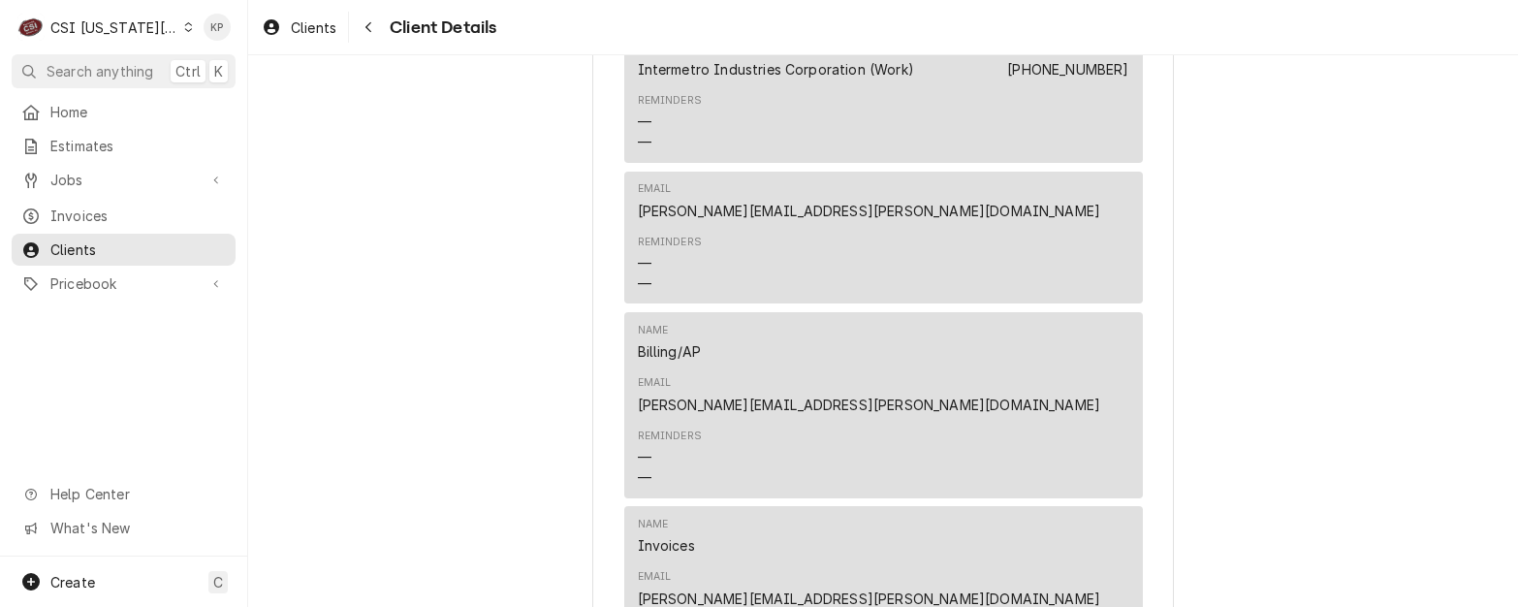
click at [1234, 445] on div "INTERMETRO INDUSTRIES CORP Client Type Business Industry Type Commercial Billin…" at bounding box center [883, 420] width 1270 height 2474
click at [1198, 363] on div "INTERMETRO INDUSTRIES CORP Client Type Business Industry Type Commercial Billin…" at bounding box center [883, 420] width 1270 height 2474
drag, startPoint x: 941, startPoint y: 348, endPoint x: 1118, endPoint y: 353, distance: 176.5
click at [1118, 353] on div "Name Billing/AP Email [PERSON_NAME][EMAIL_ADDRESS][PERSON_NAME][DOMAIN_NAME]" at bounding box center [883, 369] width 491 height 106
copy link "[PERSON_NAME][EMAIL_ADDRESS][PERSON_NAME][DOMAIN_NAME]"
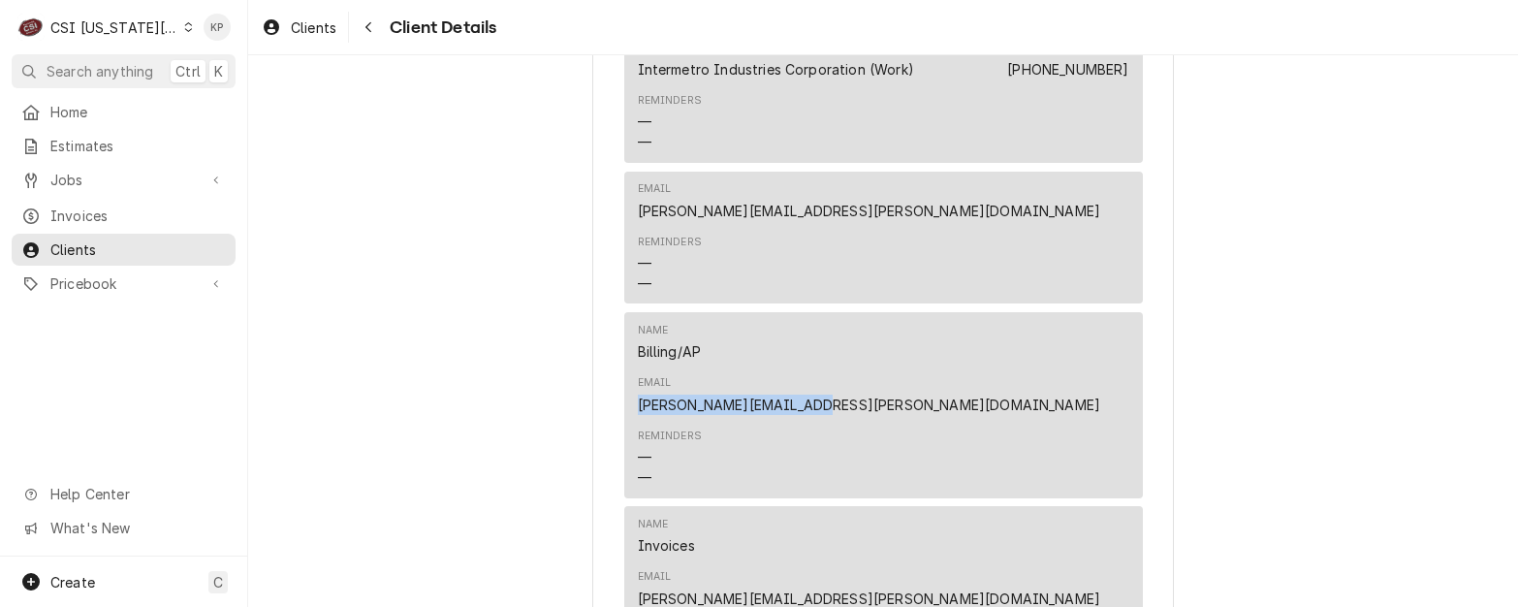
click at [1285, 355] on div "INTERMETRO INDUSTRIES CORP Client Type Business Industry Type Commercial Billin…" at bounding box center [883, 420] width 1270 height 2474
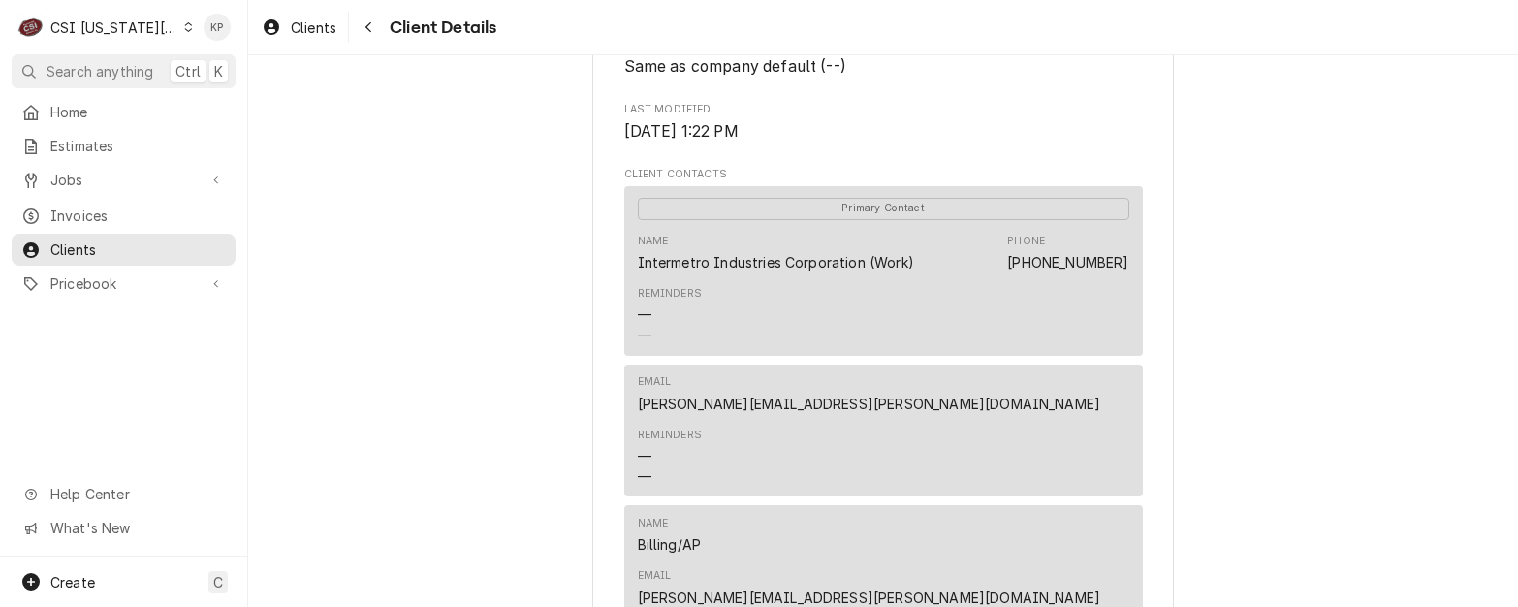
scroll to position [679, 0]
click at [184, 20] on div "Dynamic Content Wrapper" at bounding box center [188, 27] width 9 height 14
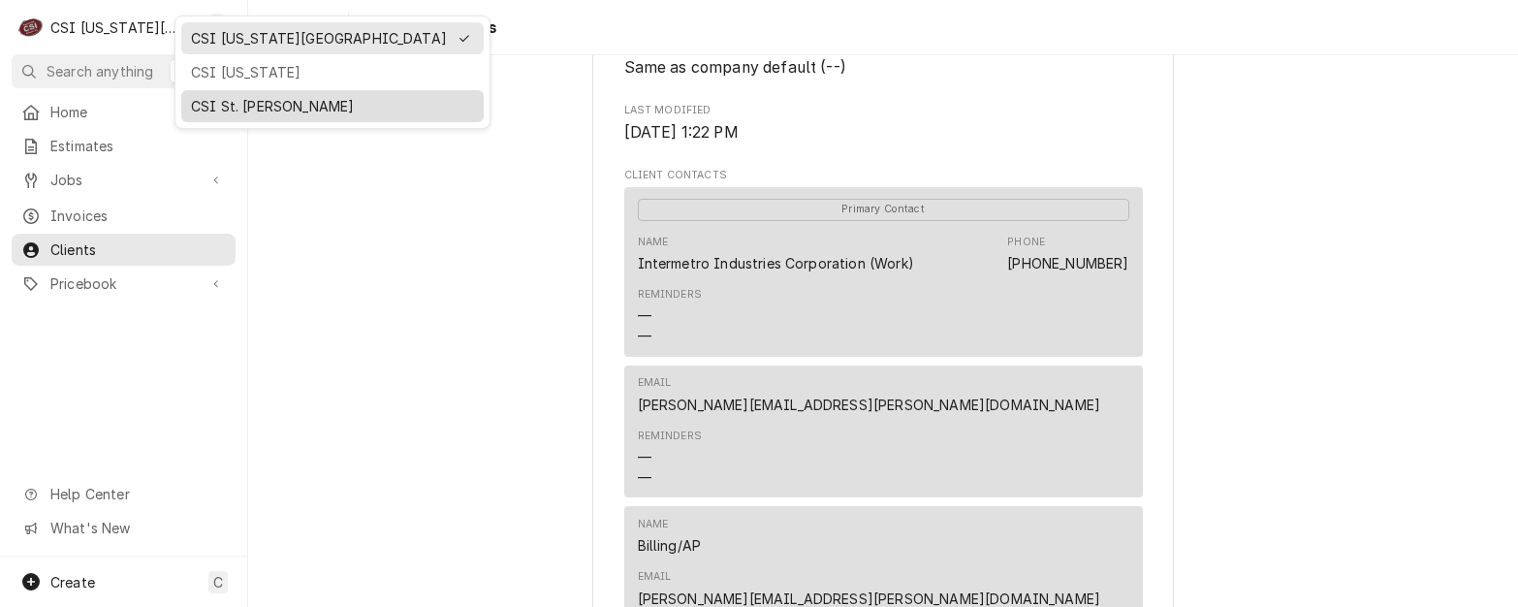
click at [208, 104] on div "CSI St. Louis" at bounding box center [332, 106] width 283 height 20
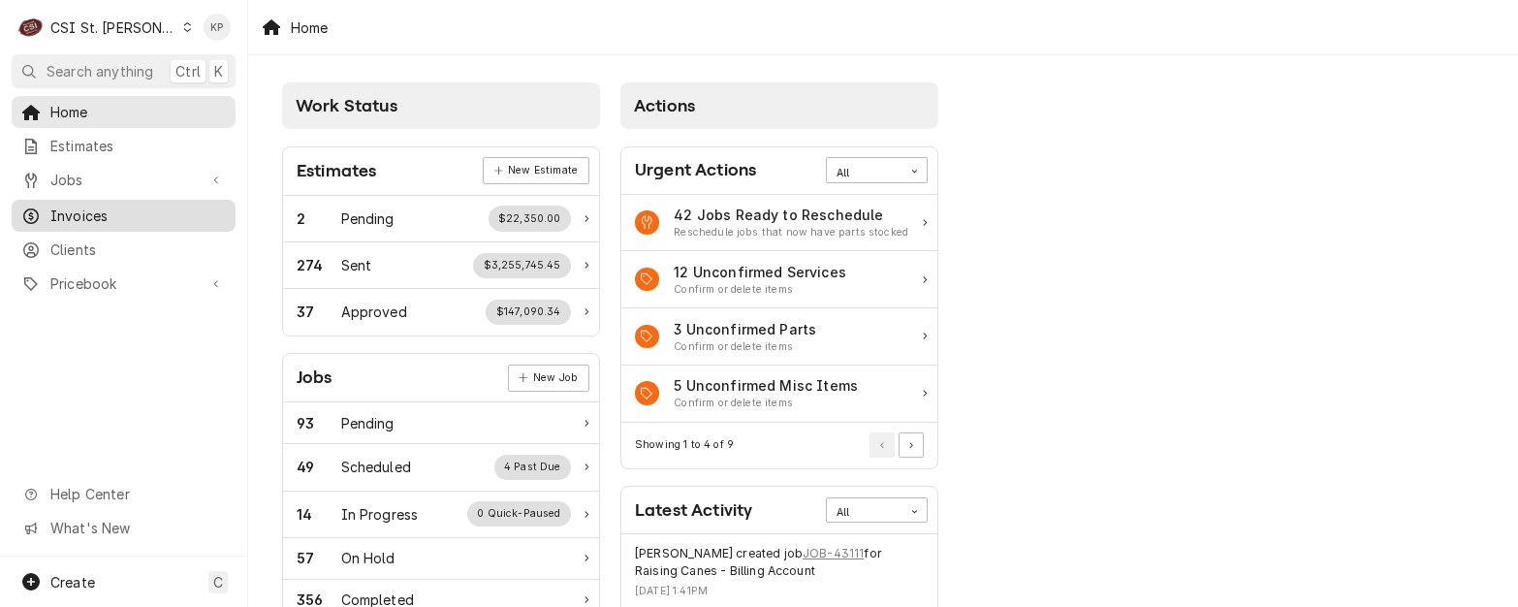
click at [89, 208] on span "Invoices" at bounding box center [137, 215] width 175 height 20
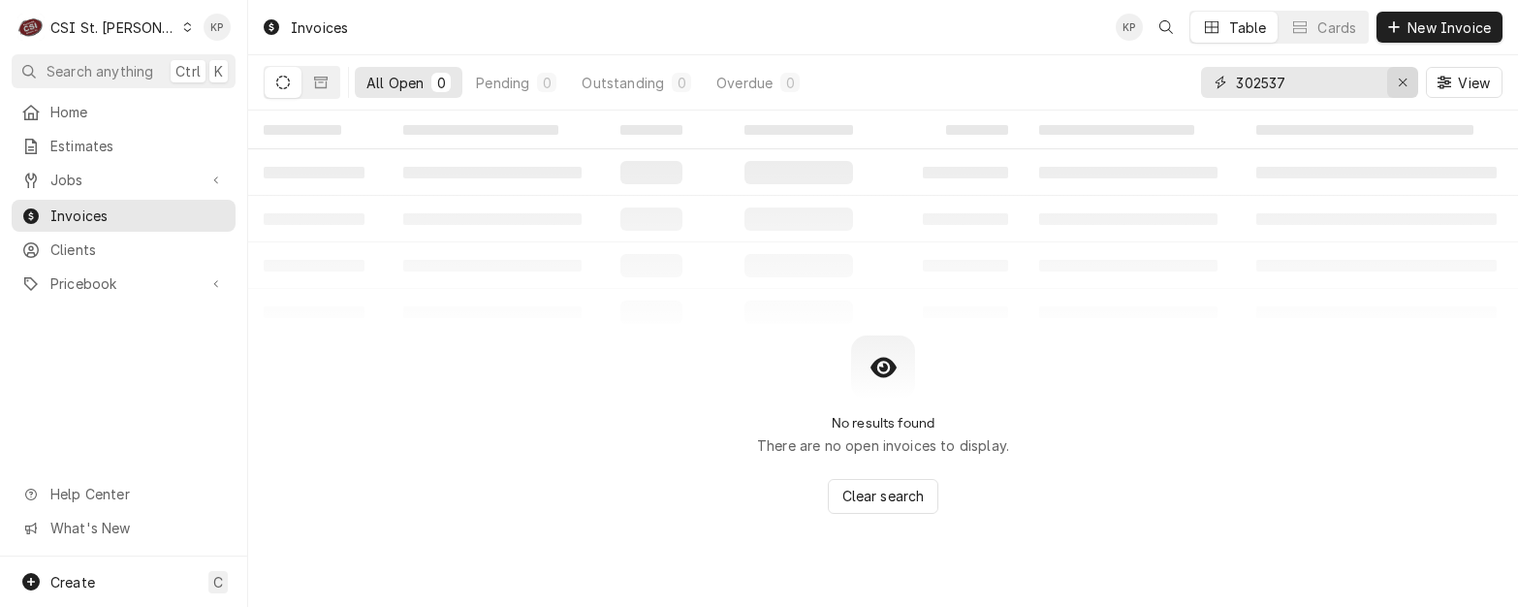
click at [1402, 82] on icon "Erase input" at bounding box center [1403, 83] width 8 height 8
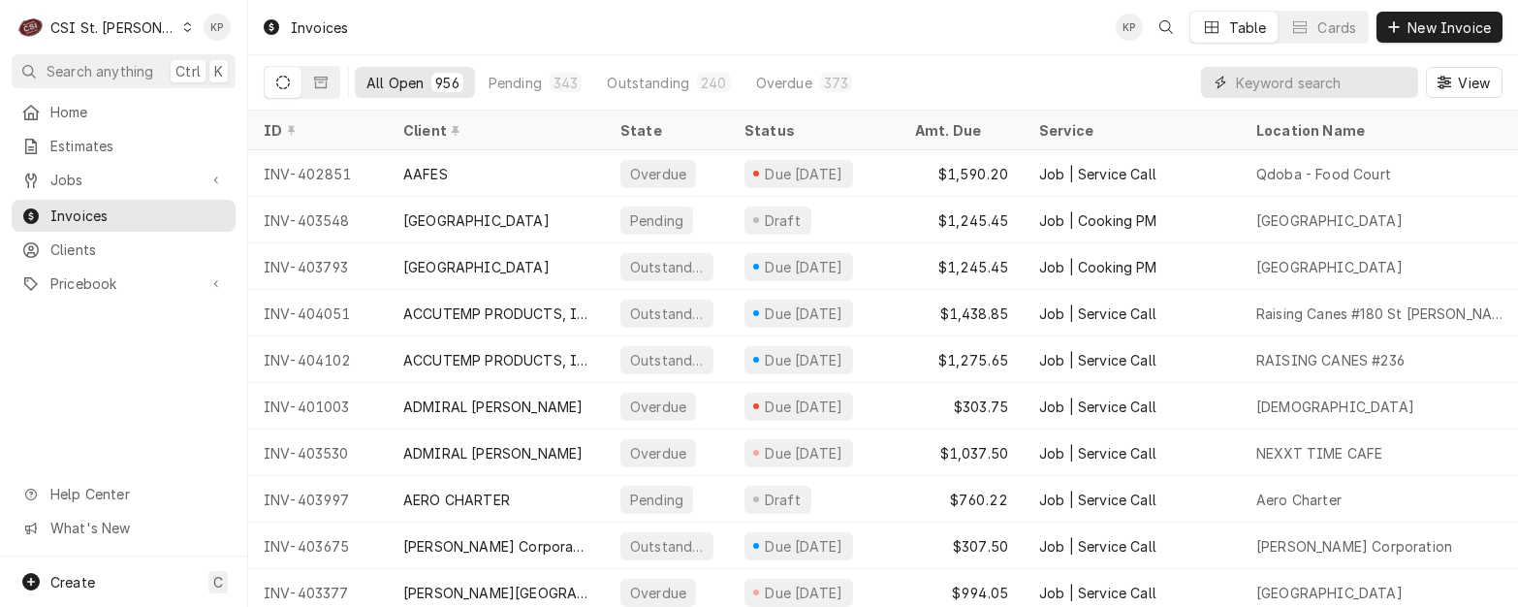
click at [1262, 89] on input "Dynamic Content Wrapper" at bounding box center [1322, 82] width 173 height 31
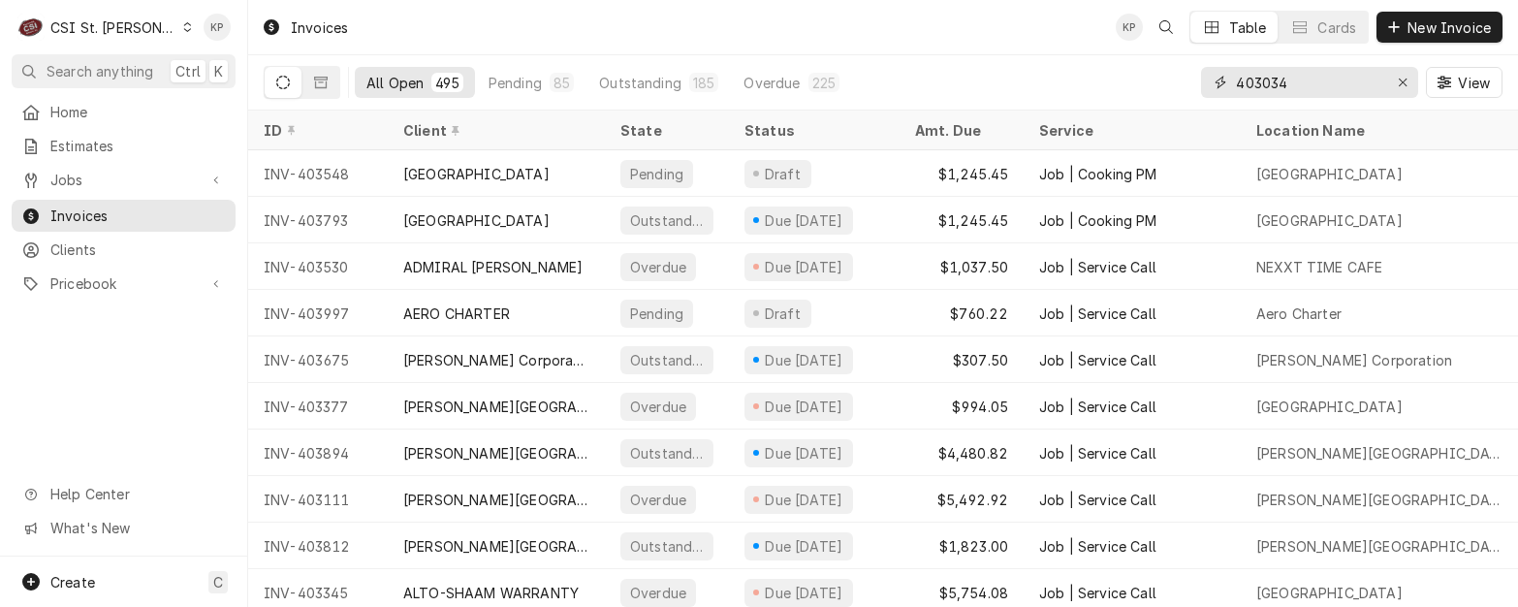
type input "403034"
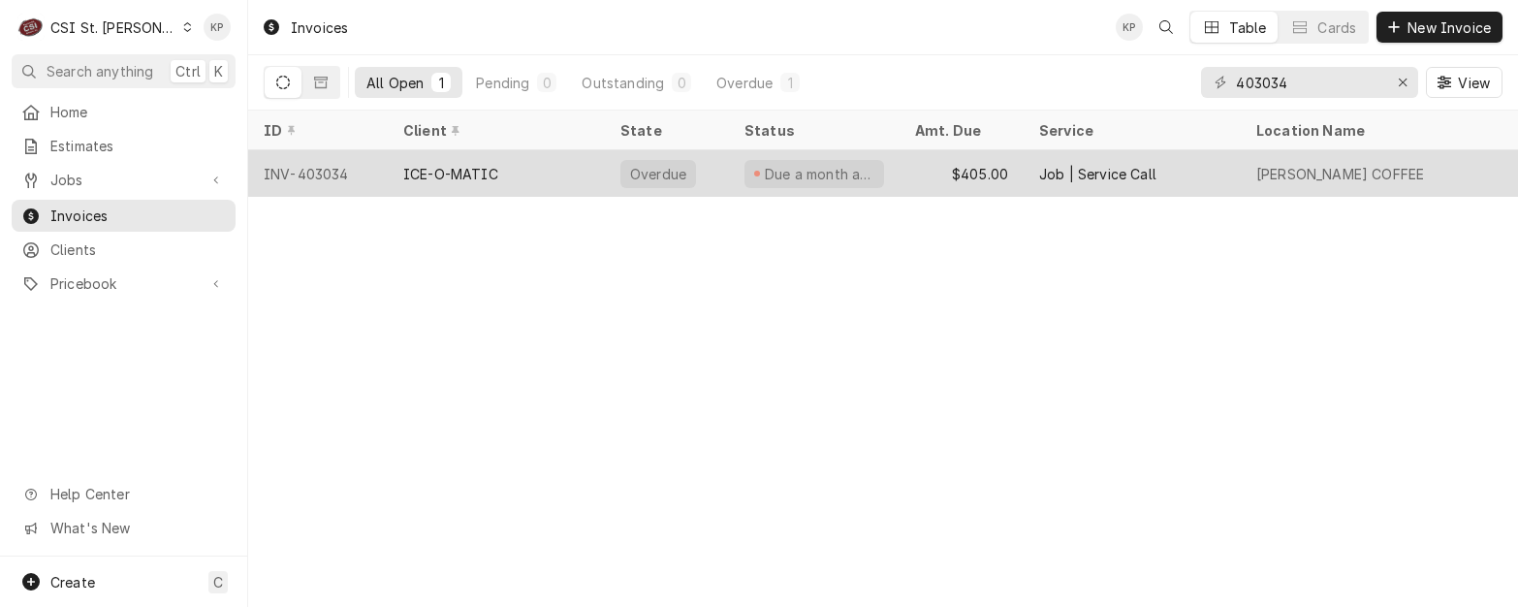
click at [283, 178] on div "INV-403034" at bounding box center [318, 173] width 140 height 47
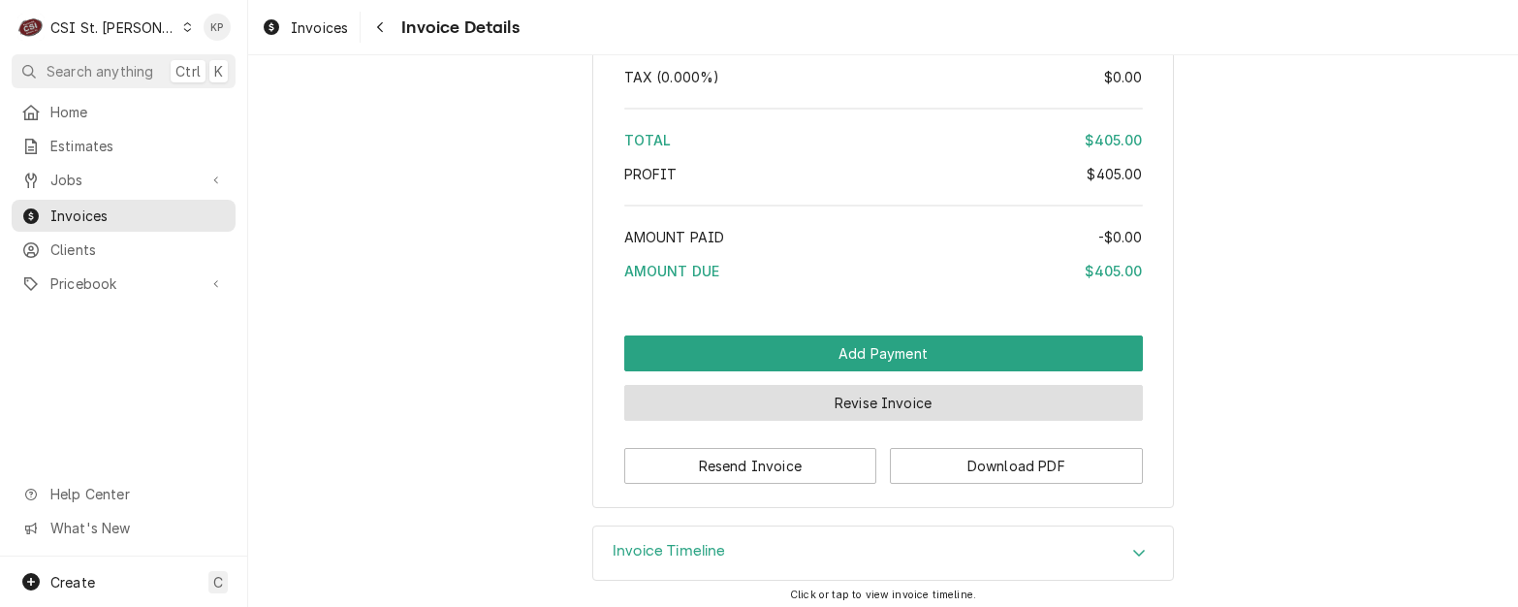
scroll to position [3420, 0]
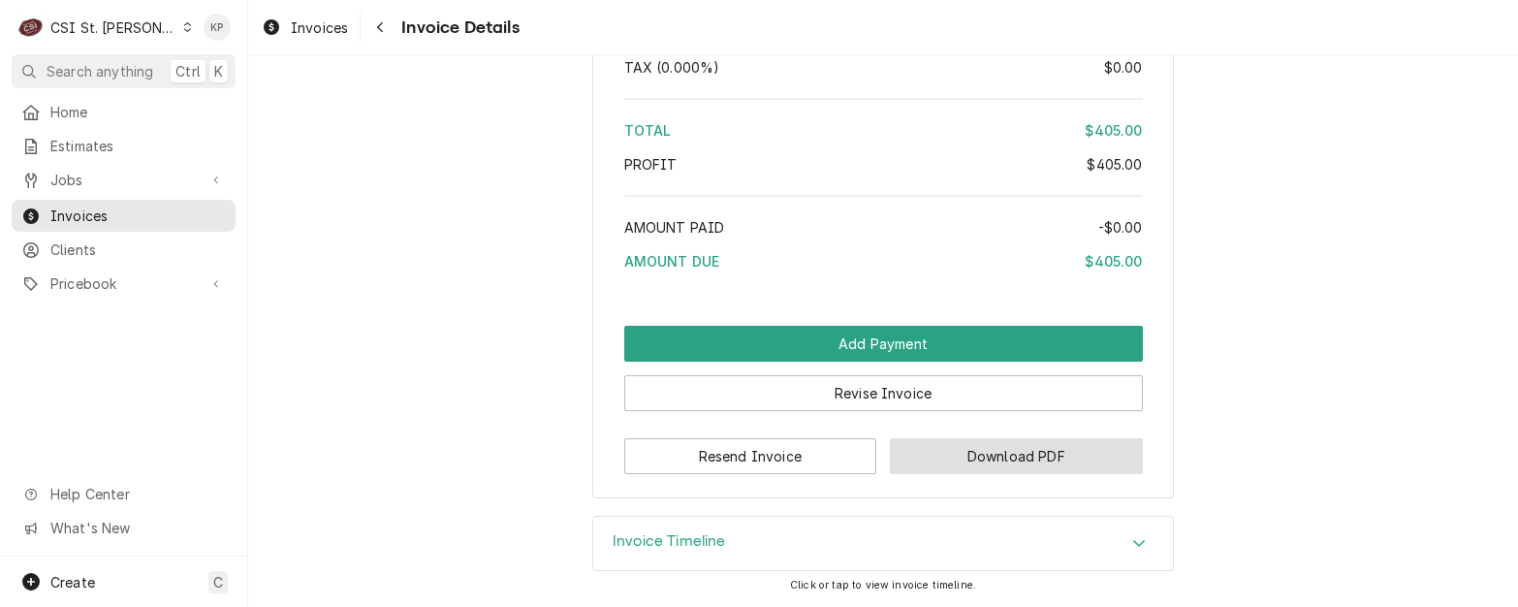
click at [928, 448] on button "Download PDF" at bounding box center [1016, 456] width 253 height 36
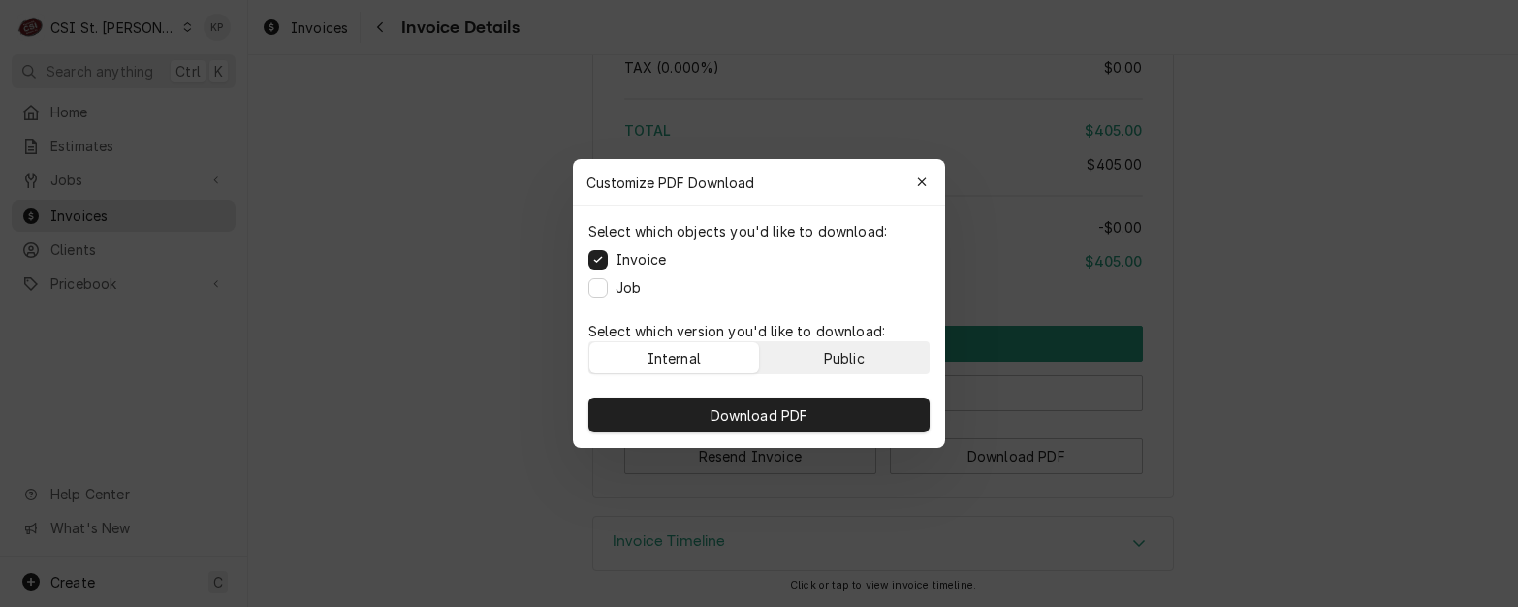
click at [867, 362] on button "Public" at bounding box center [845, 357] width 170 height 31
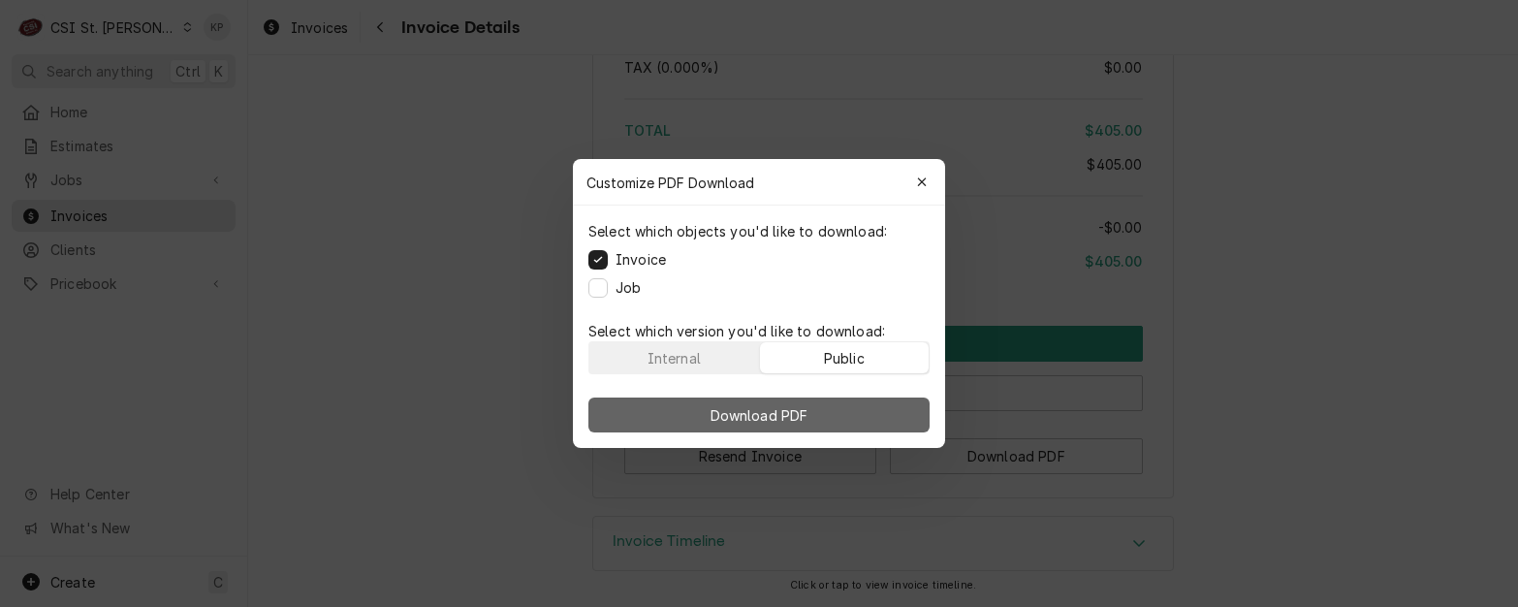
click at [867, 414] on button "Download PDF" at bounding box center [758, 414] width 341 height 35
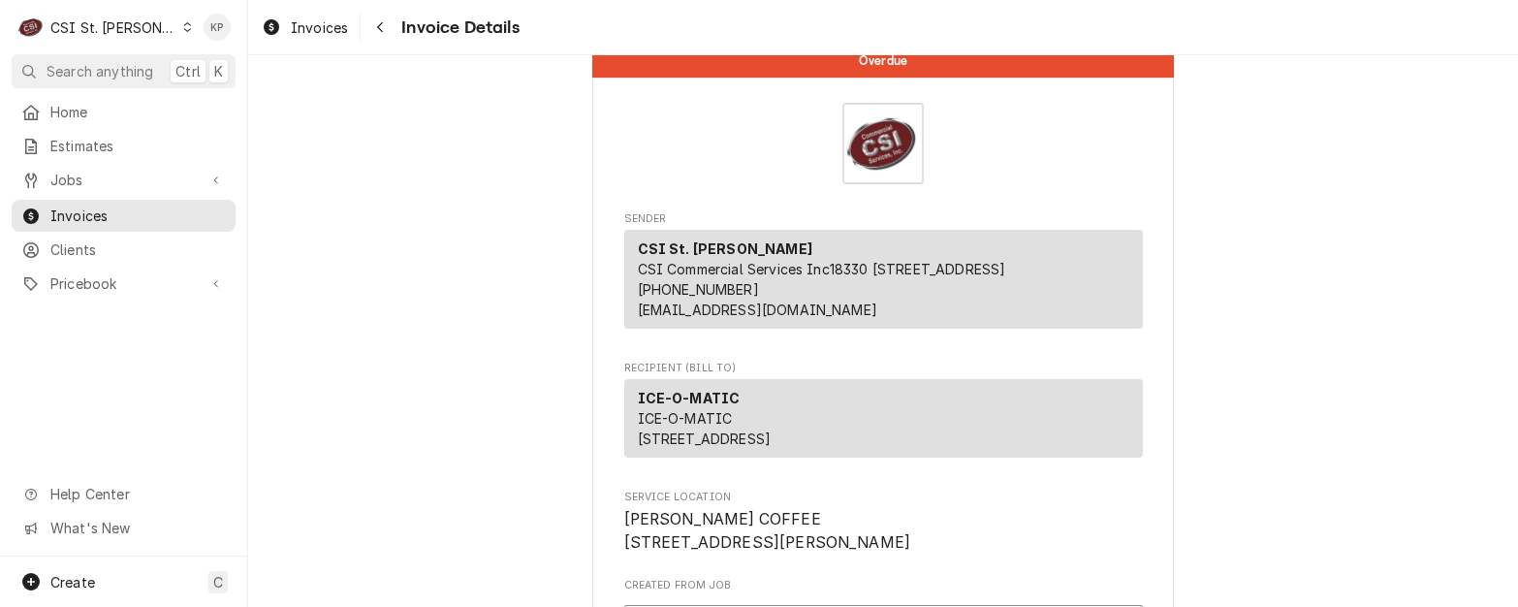
scroll to position [0, 0]
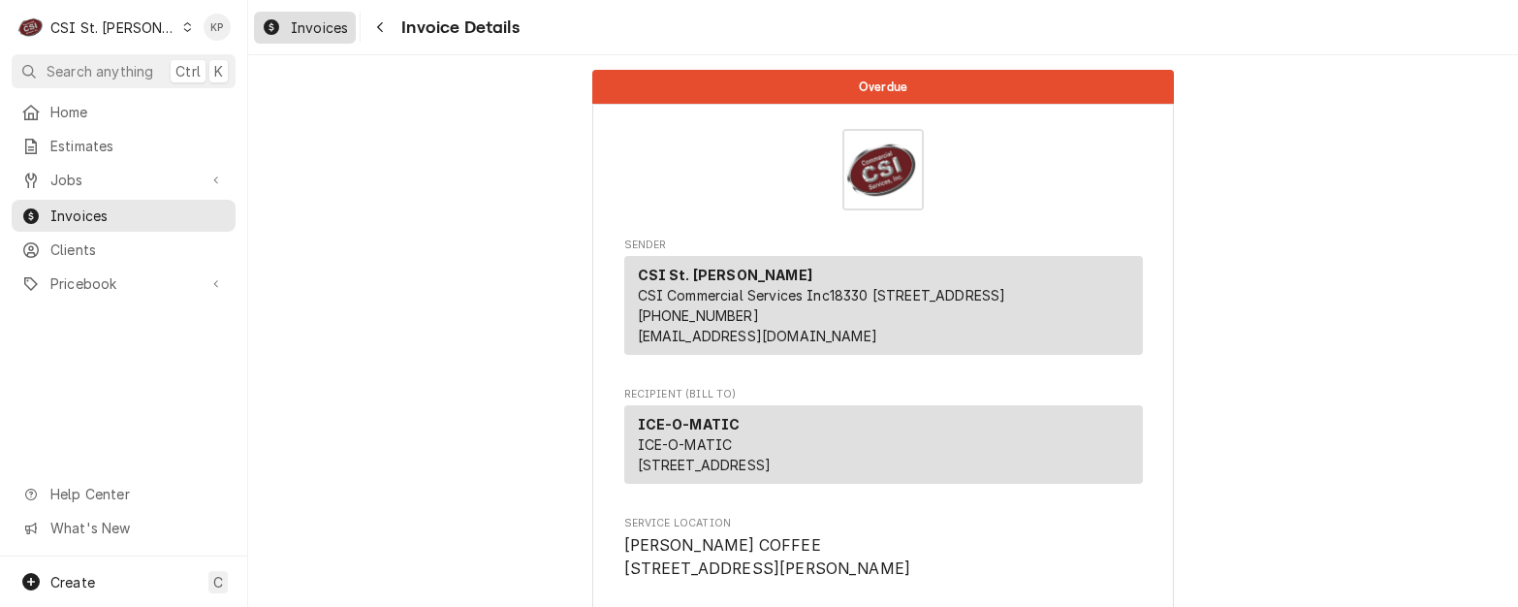
click at [326, 38] on div "Invoices" at bounding box center [305, 28] width 94 height 24
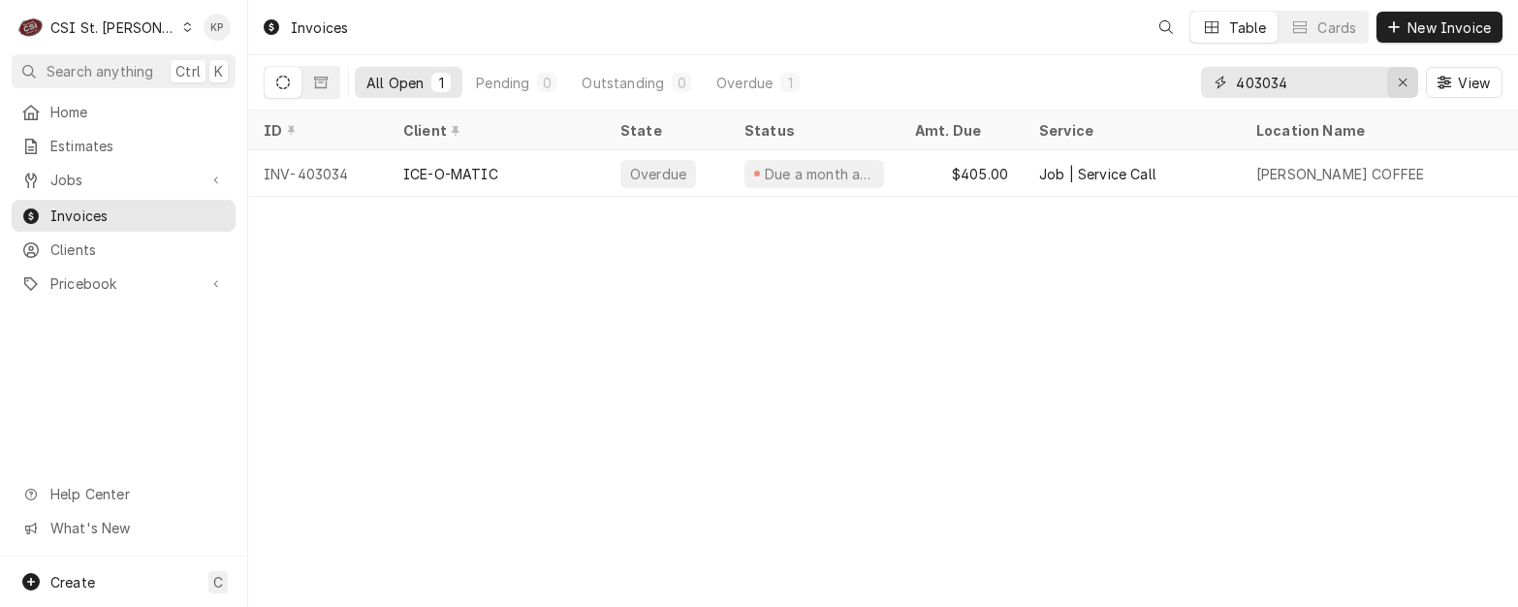
click at [1401, 83] on icon "Erase input" at bounding box center [1403, 83] width 8 height 8
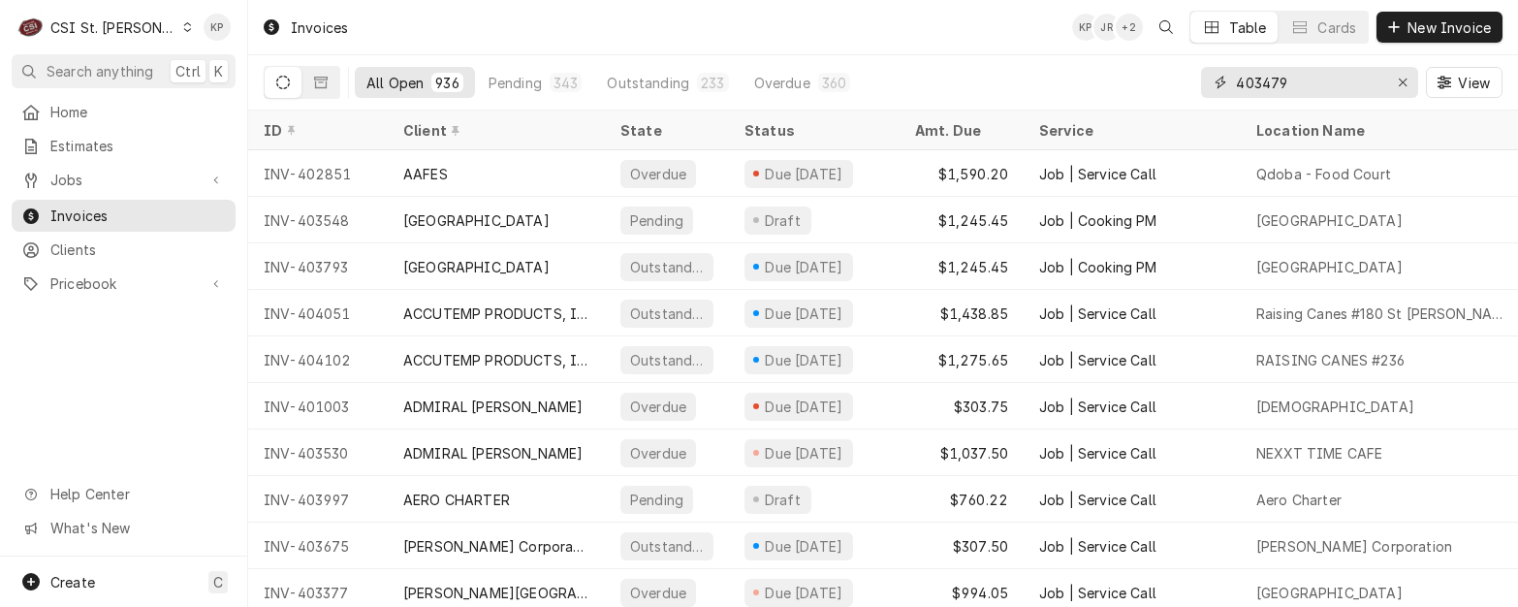
type input "403479"
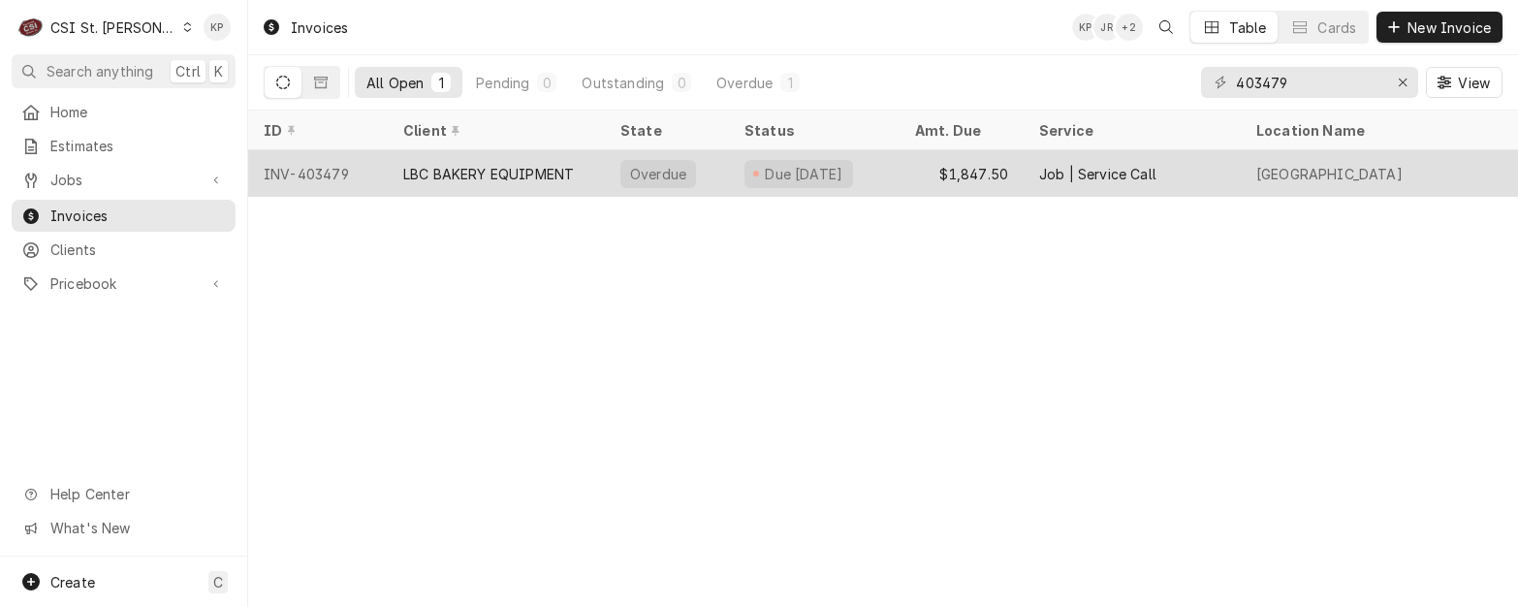
click at [454, 178] on div "LBC BAKERY EQUIPMENT" at bounding box center [488, 174] width 171 height 20
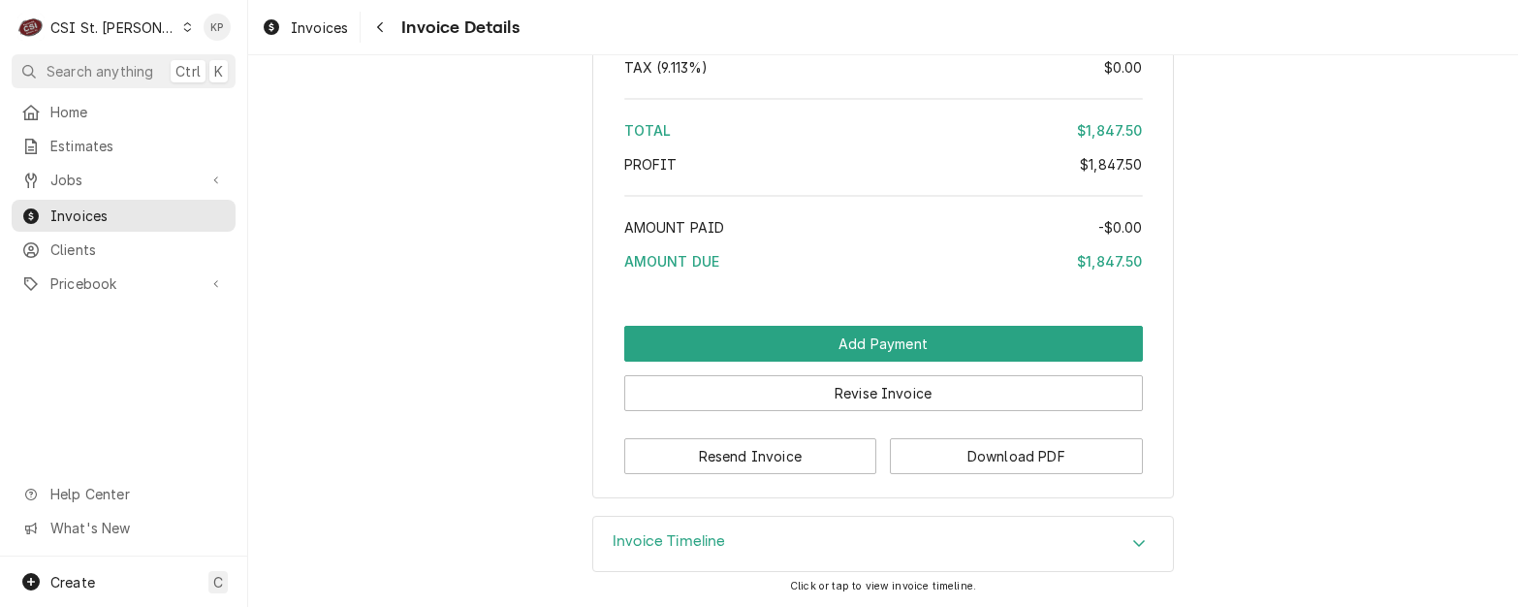
scroll to position [3741, 0]
click at [988, 453] on button "Download PDF" at bounding box center [1016, 456] width 253 height 36
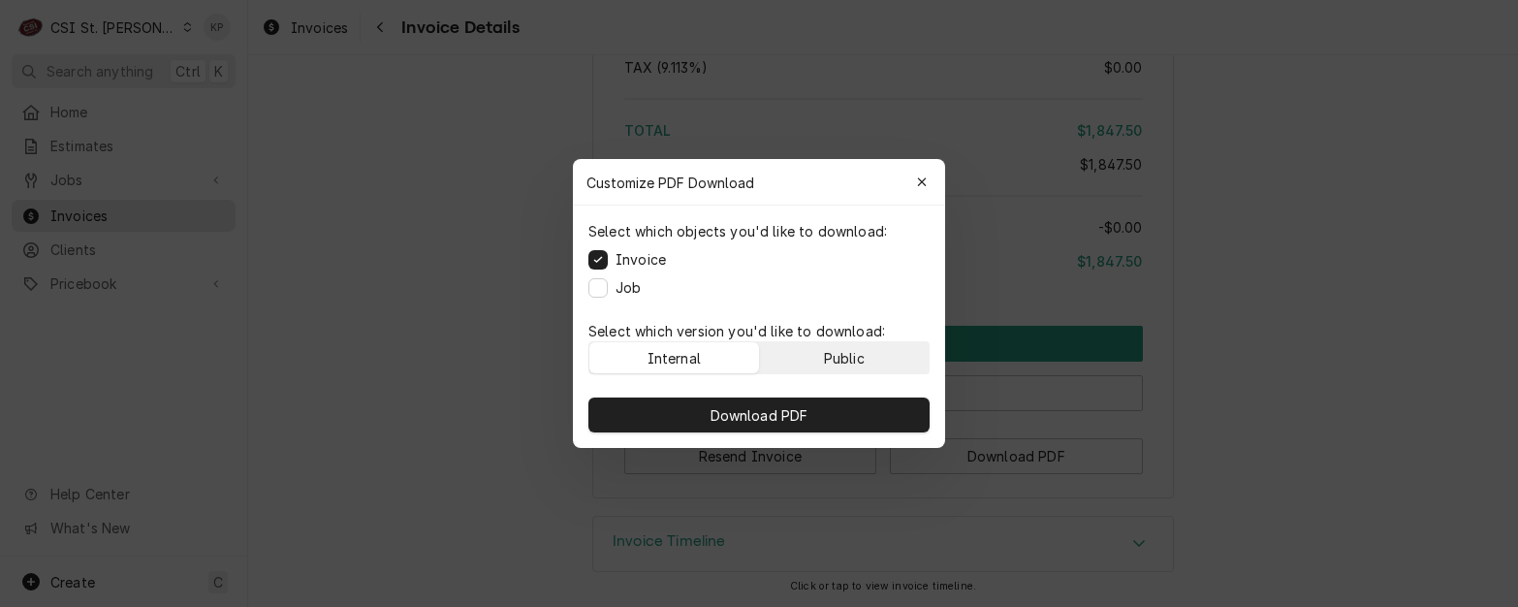
drag, startPoint x: 884, startPoint y: 361, endPoint x: 874, endPoint y: 400, distance: 40.9
click at [884, 361] on button "Public" at bounding box center [845, 357] width 170 height 31
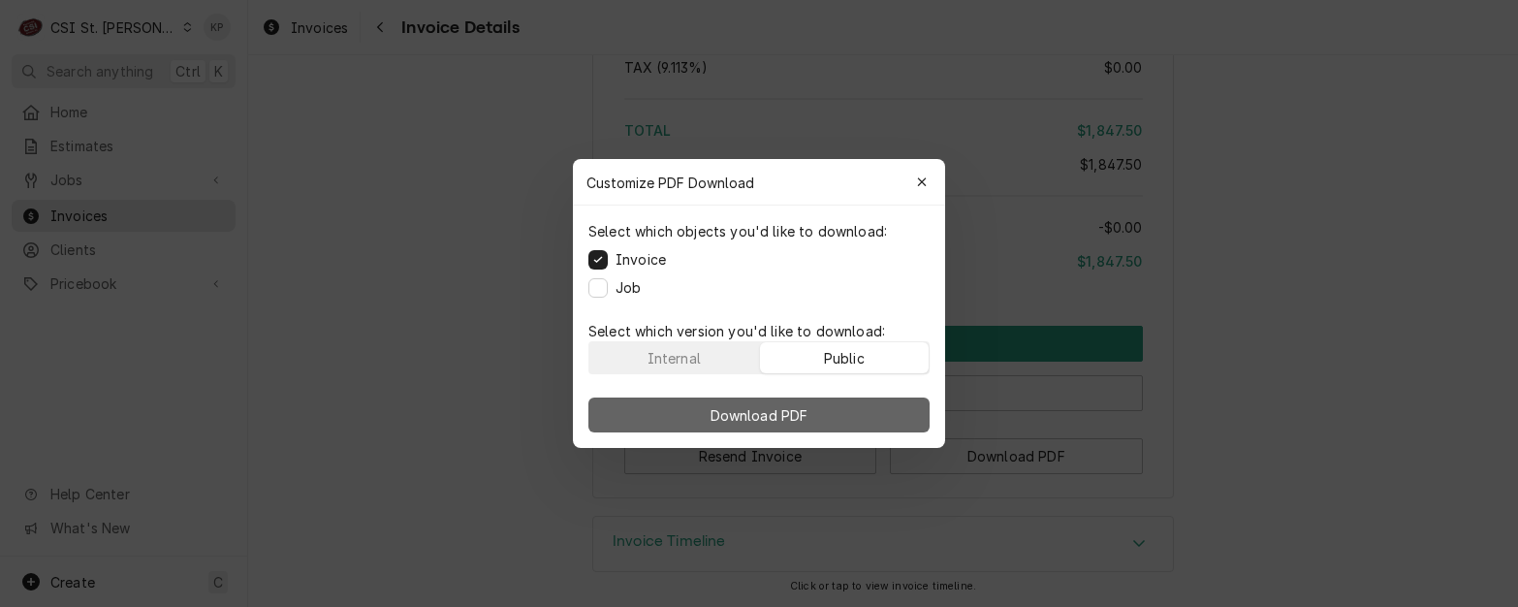
drag, startPoint x: 874, startPoint y: 407, endPoint x: 888, endPoint y: 404, distance: 13.9
click at [876, 406] on button "Download PDF" at bounding box center [758, 414] width 341 height 35
